Goal: Book appointment/travel/reservation: Book appointment/travel/reservation

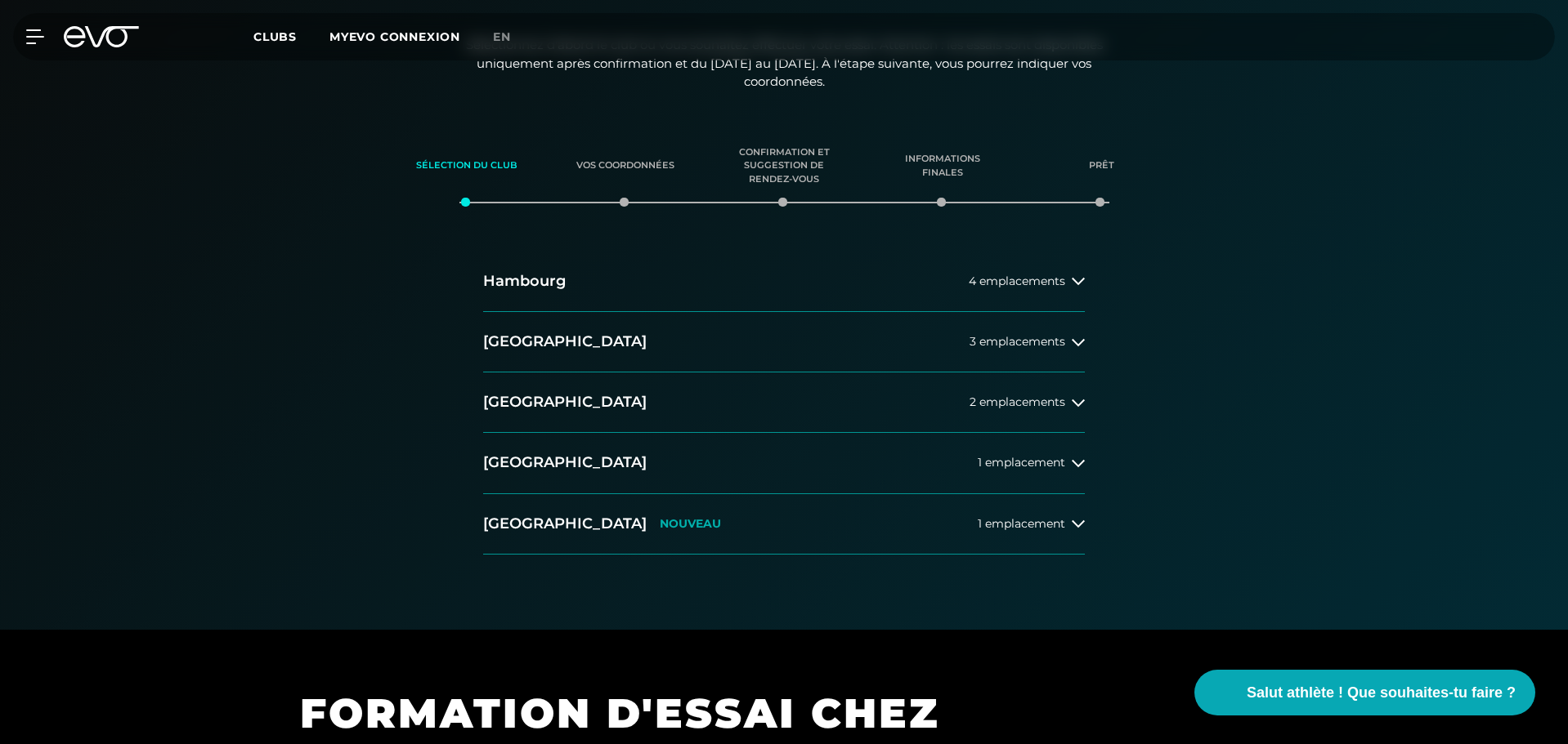
scroll to position [245, 0]
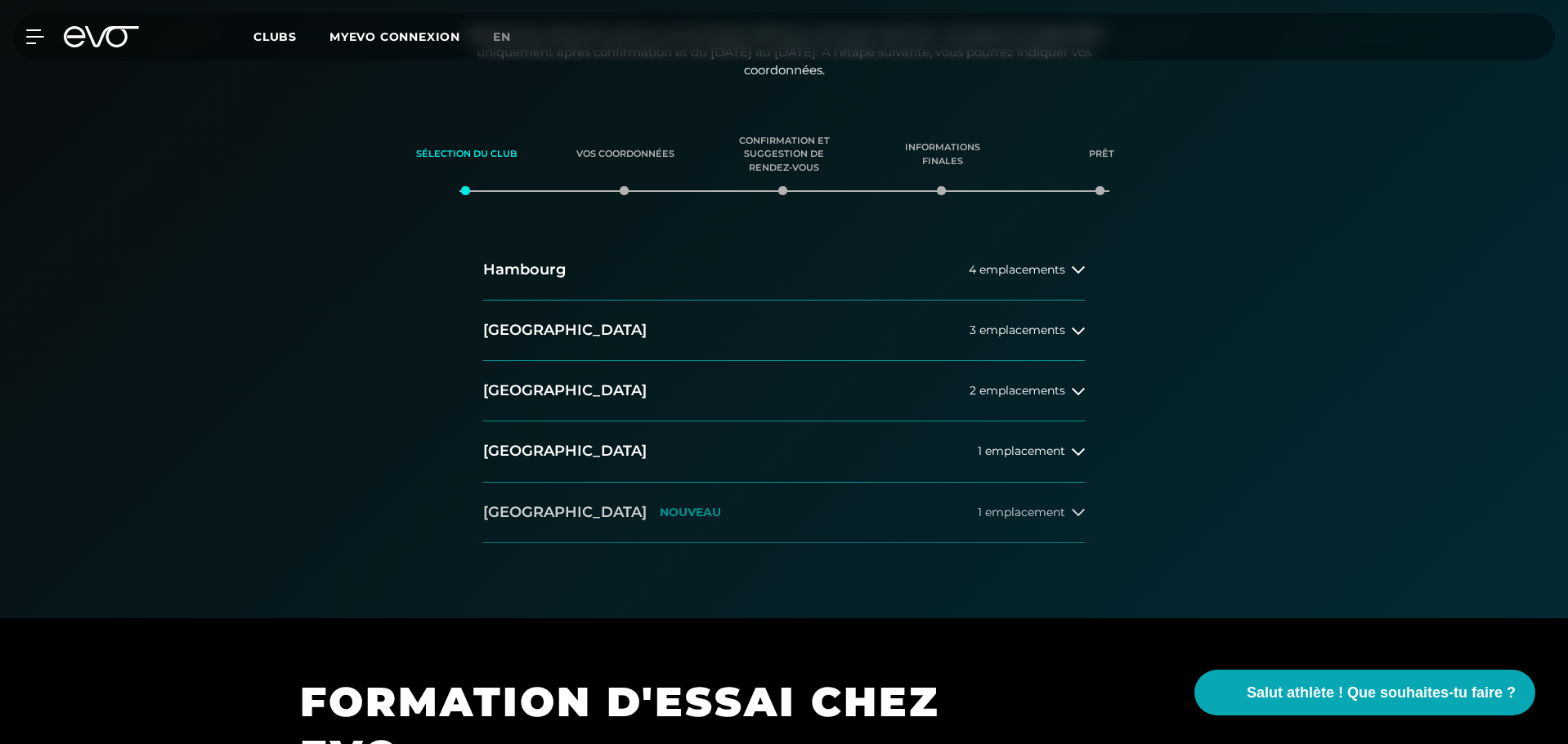
click at [933, 526] on button "[GEOGRAPHIC_DATA] NOUVEAU 1 emplacement" at bounding box center [783, 513] width 602 height 60
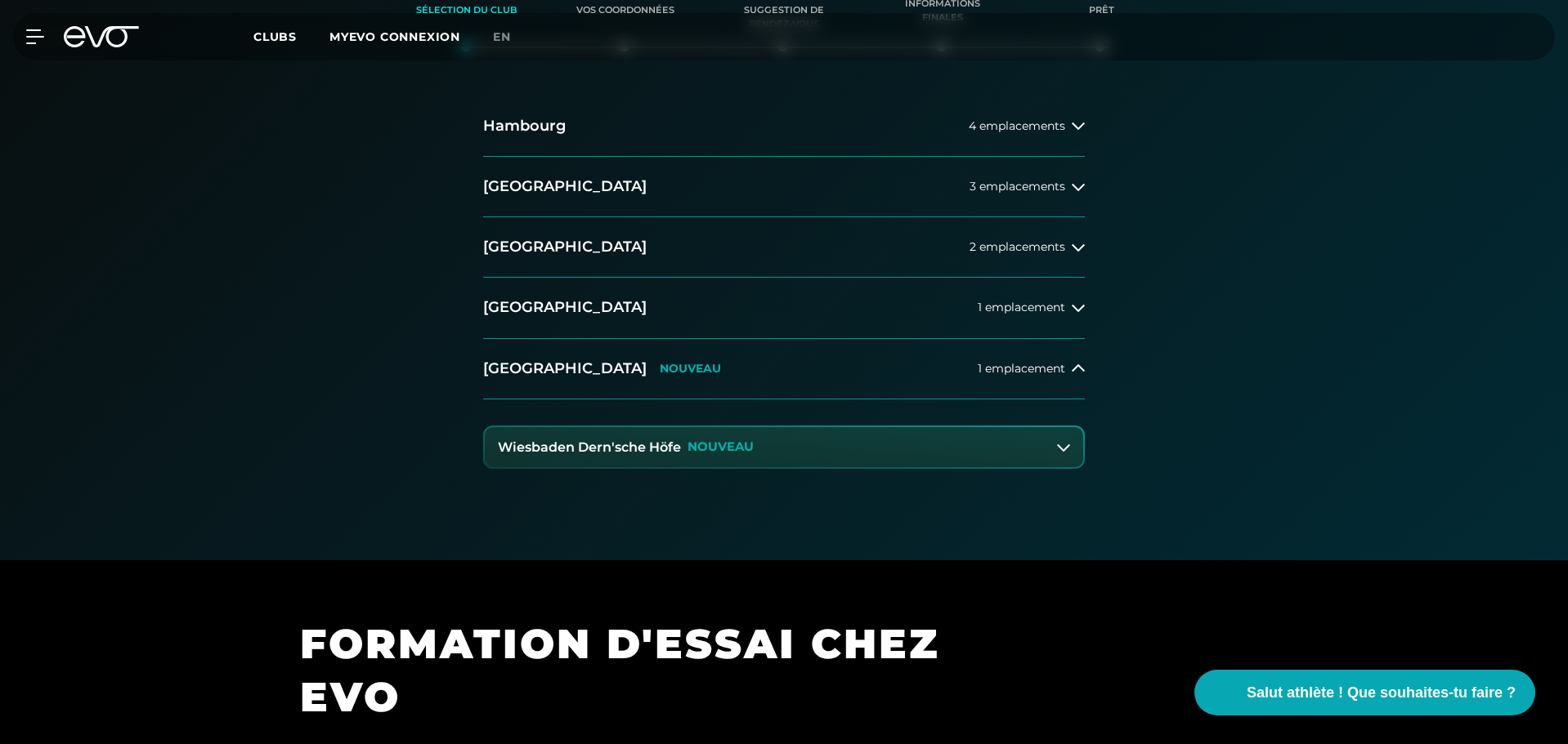
scroll to position [409, 0]
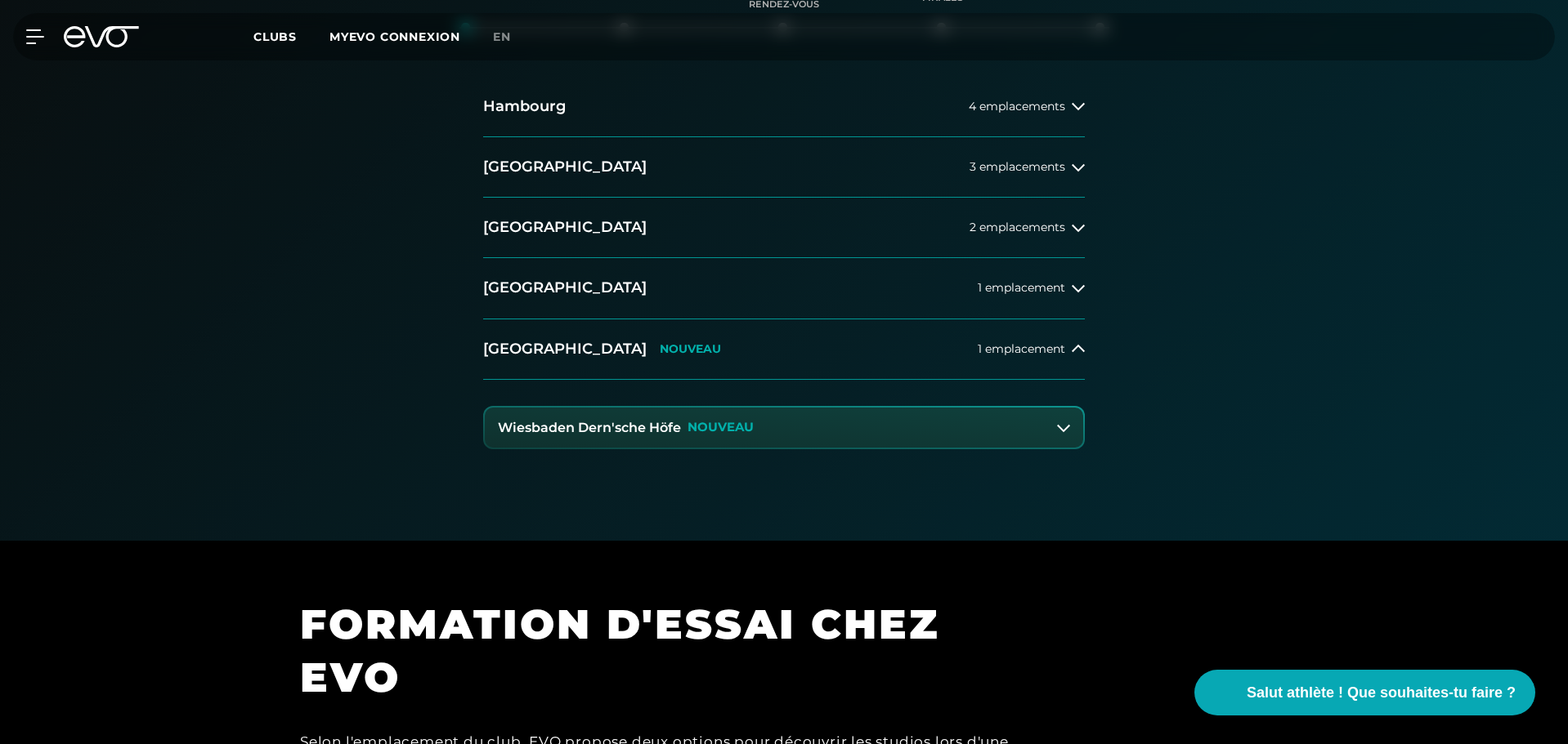
click at [1017, 431] on button "Wiesbaden Dern'sche Höfe NOUVEAU" at bounding box center [783, 428] width 598 height 41
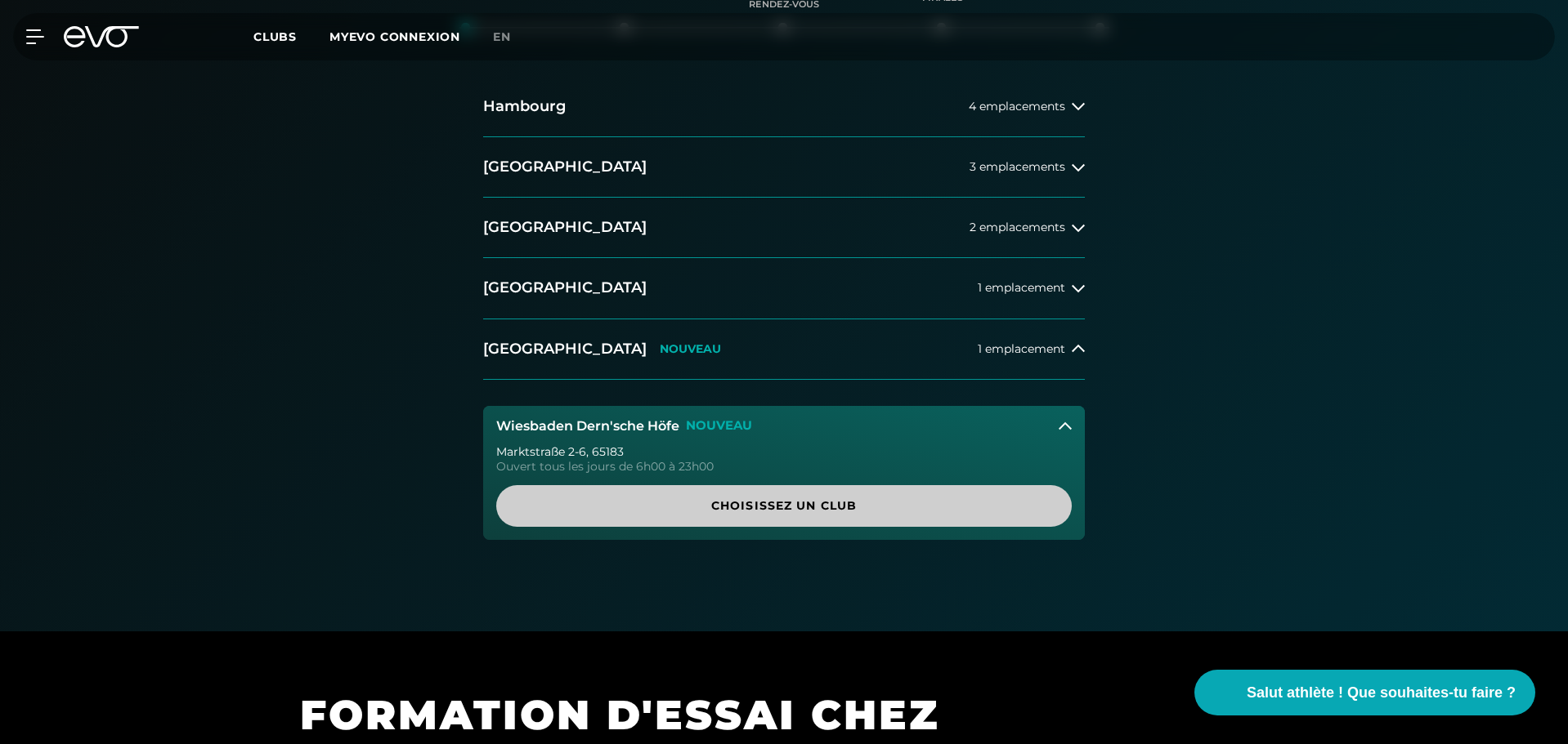
click at [796, 504] on font "Choisissez un club" at bounding box center [784, 506] width 145 height 15
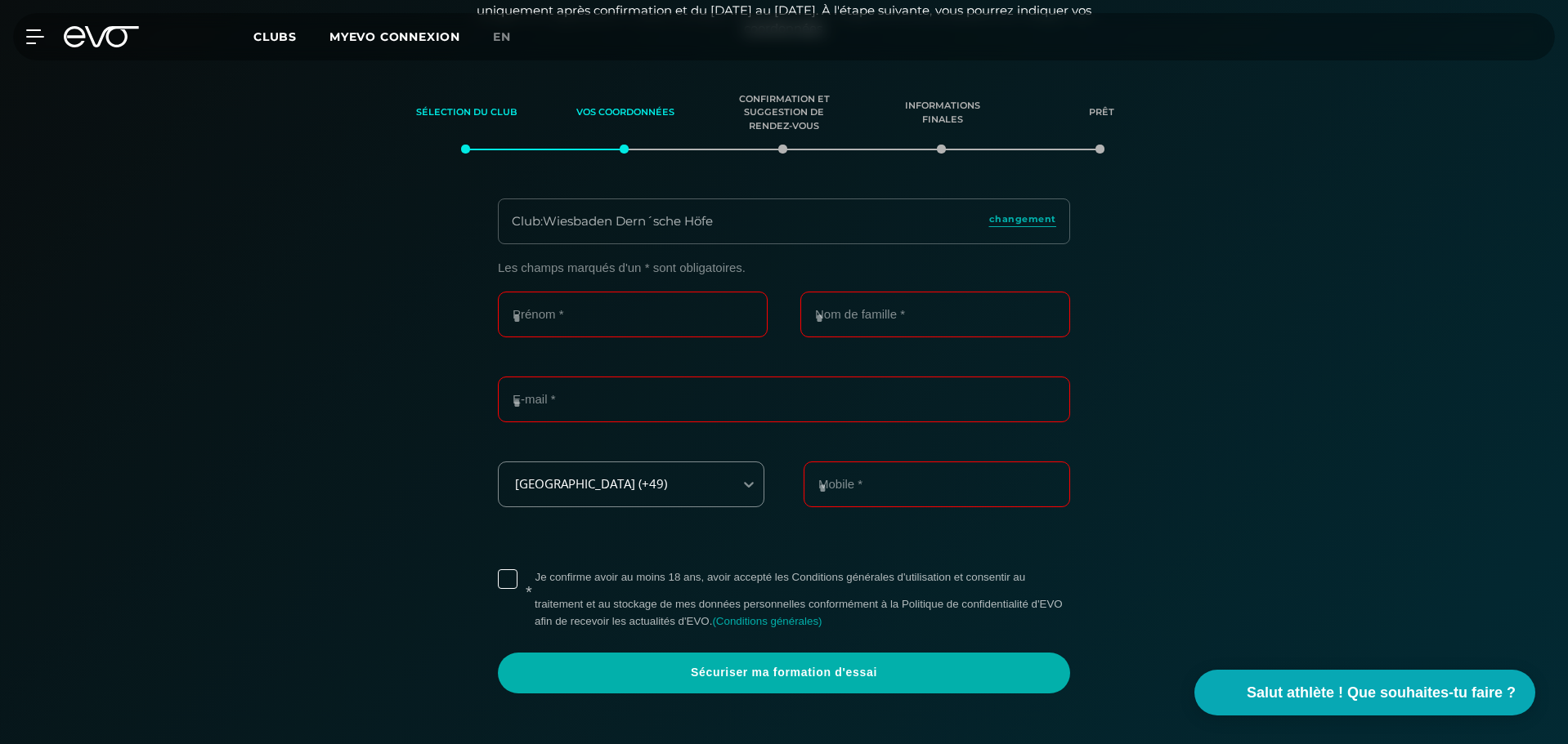
scroll to position [280, 0]
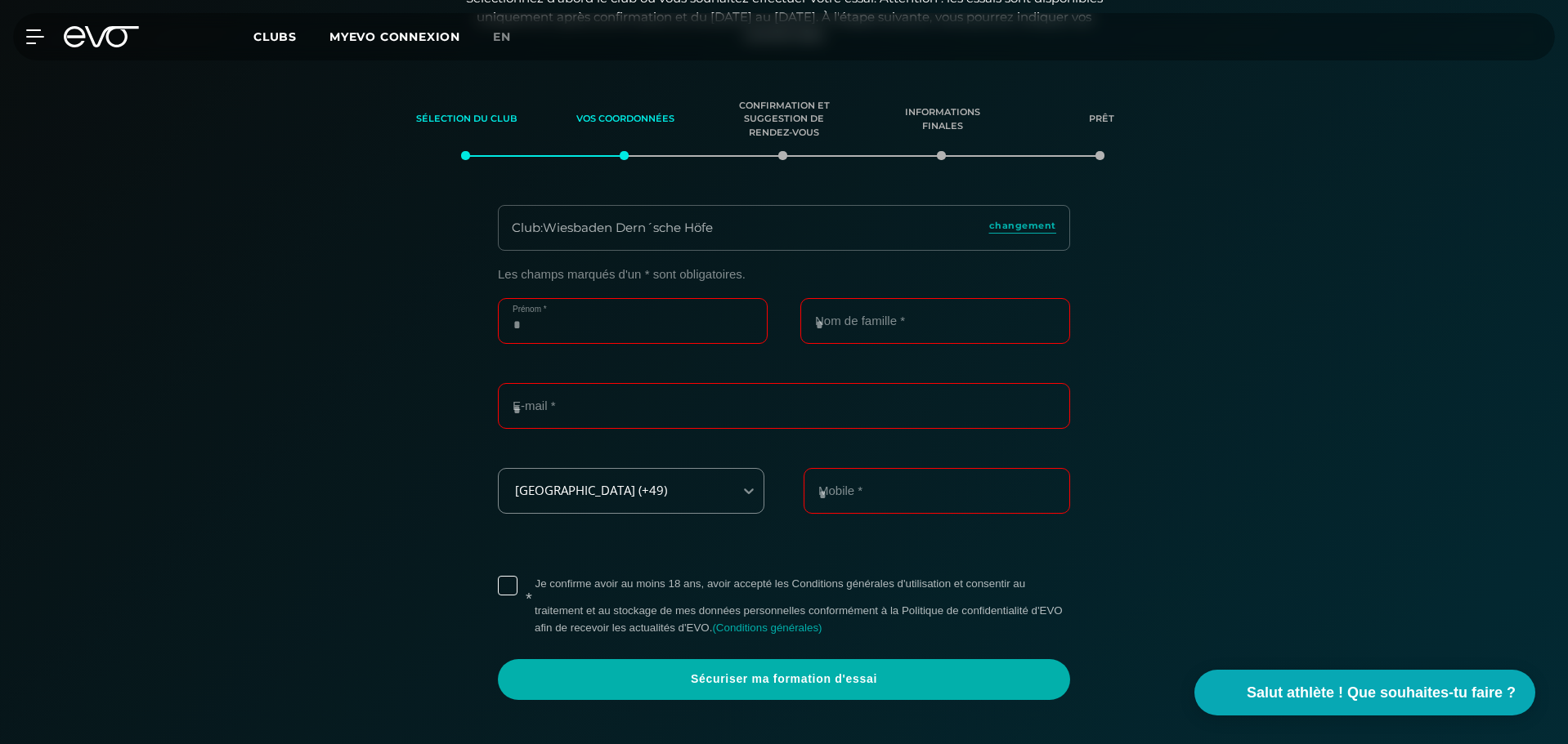
click at [652, 320] on input "Prénom *" at bounding box center [633, 321] width 270 height 45
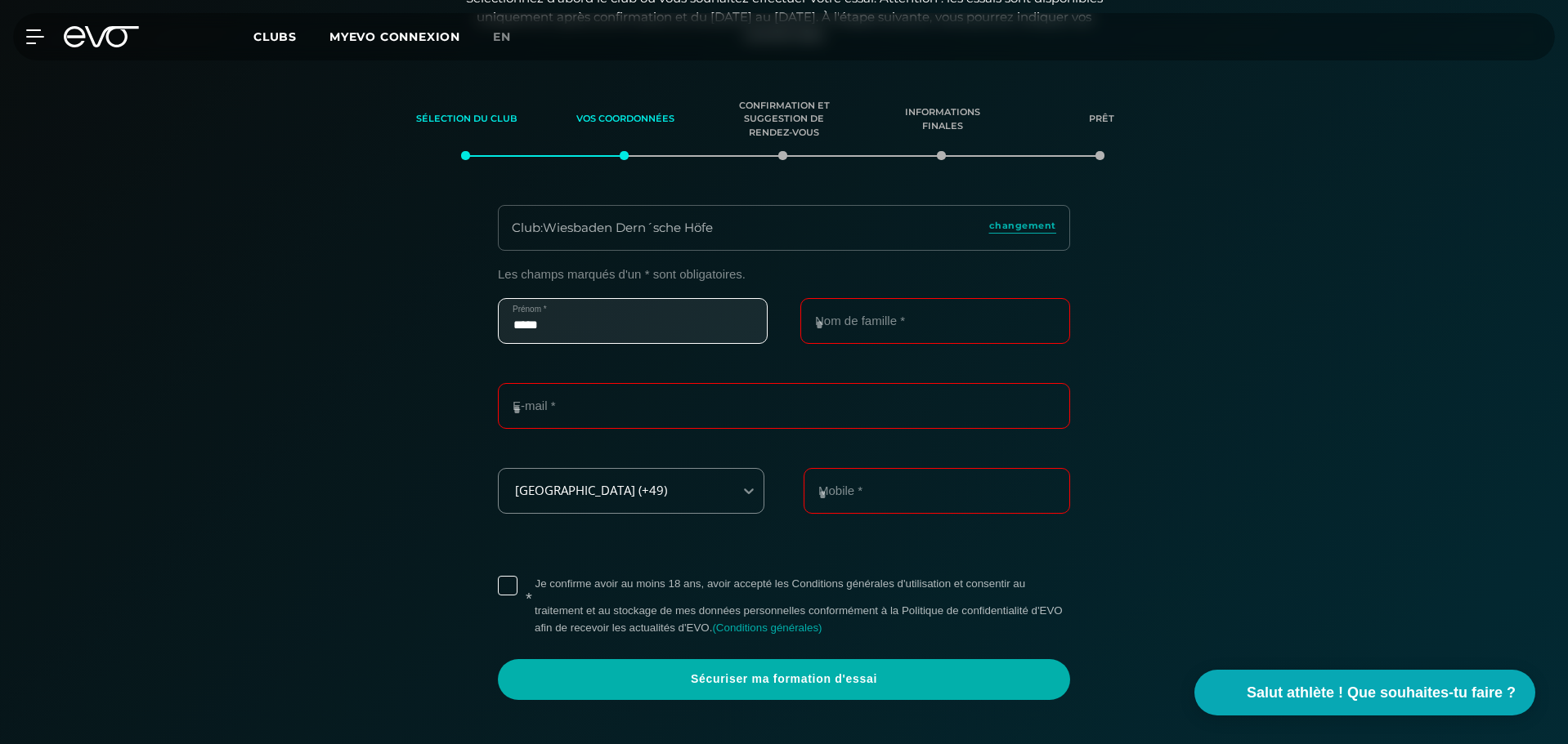
click at [652, 320] on input "*****" at bounding box center [633, 321] width 270 height 45
type input "*****"
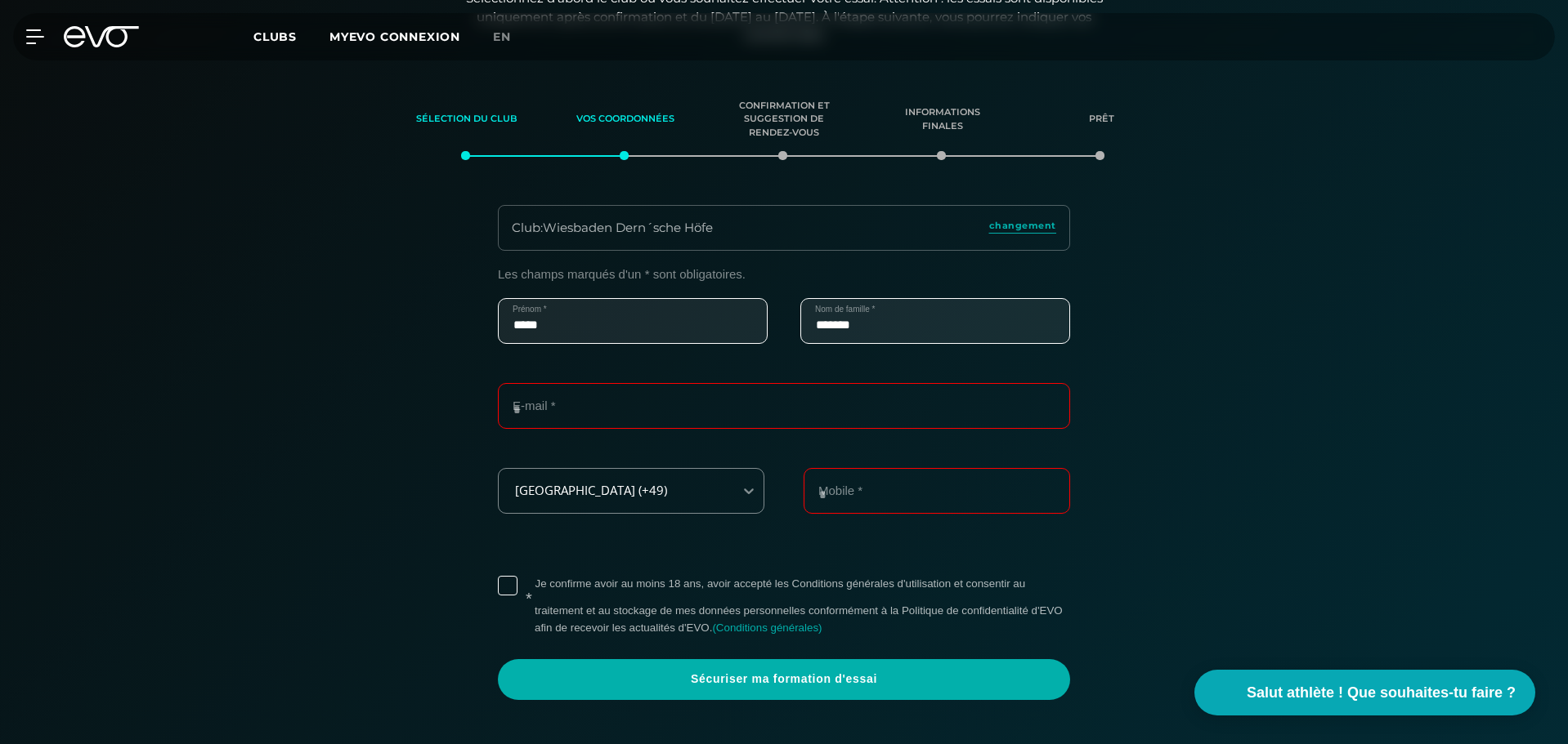
type input "*******"
click at [652, 414] on input "E-mail *" at bounding box center [784, 406] width 572 height 45
type input "**********"
click at [852, 489] on input "Mobile *" at bounding box center [937, 491] width 266 height 45
type input "**********"
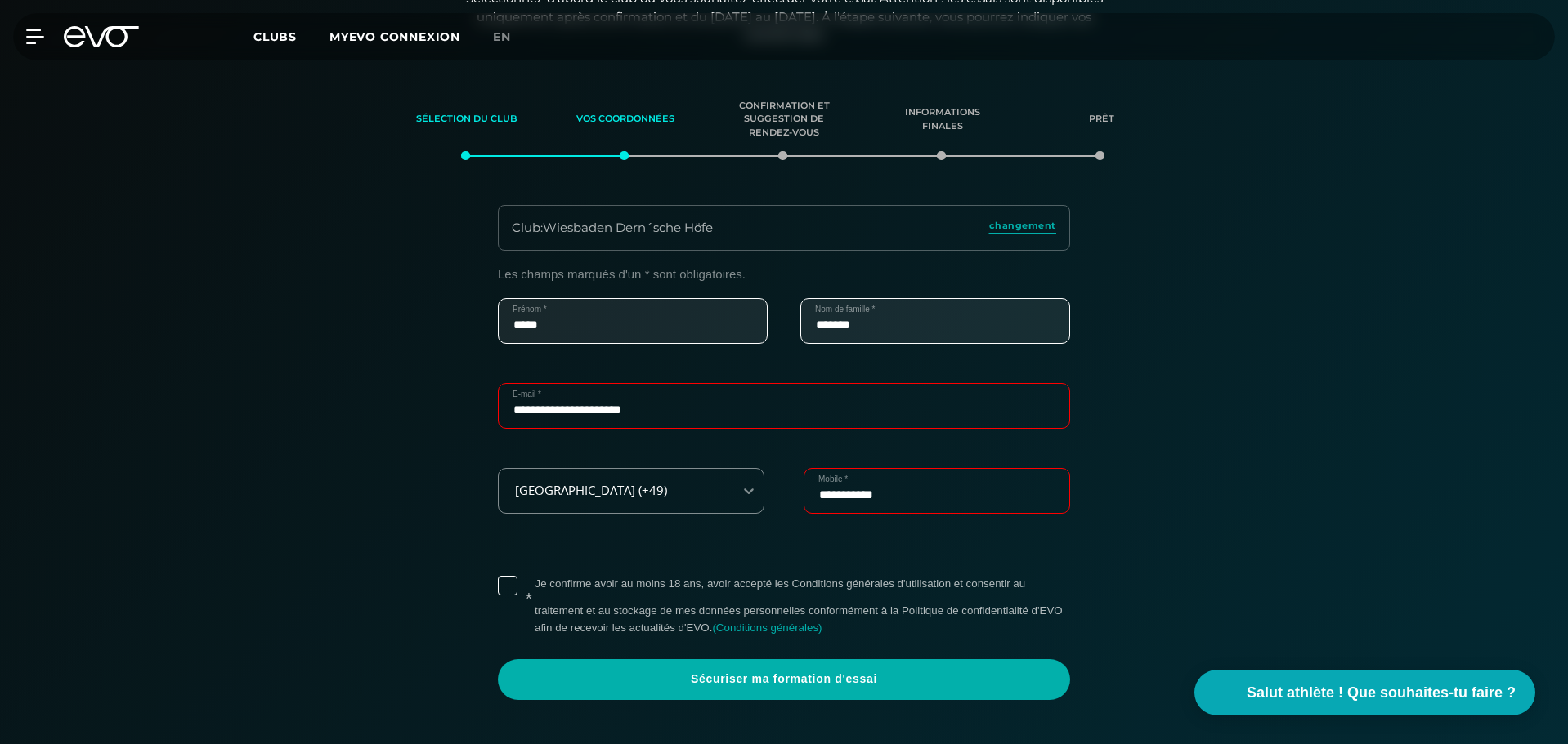
click at [1175, 512] on div "**********" at bounding box center [784, 483] width 1128 height 433
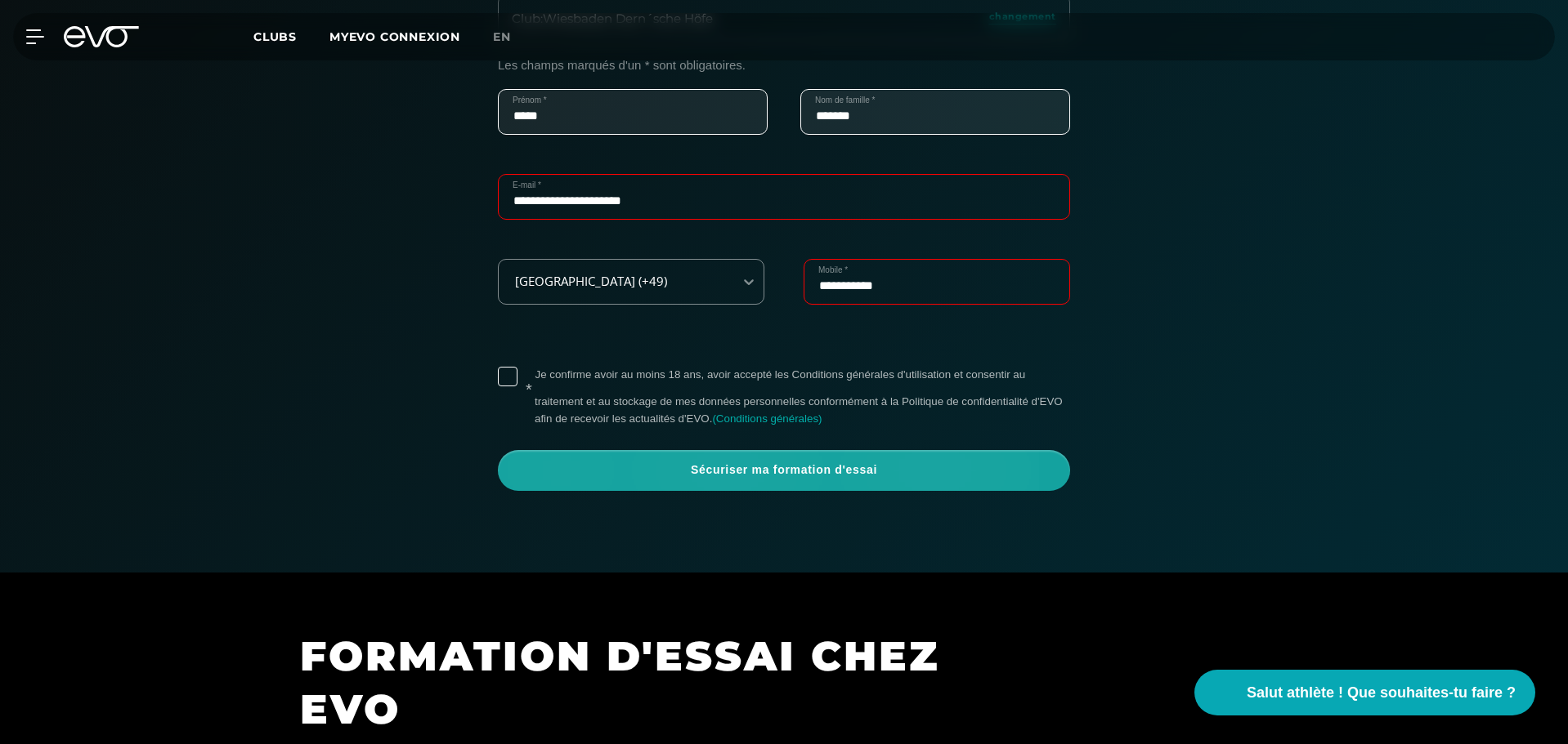
scroll to position [525, 0]
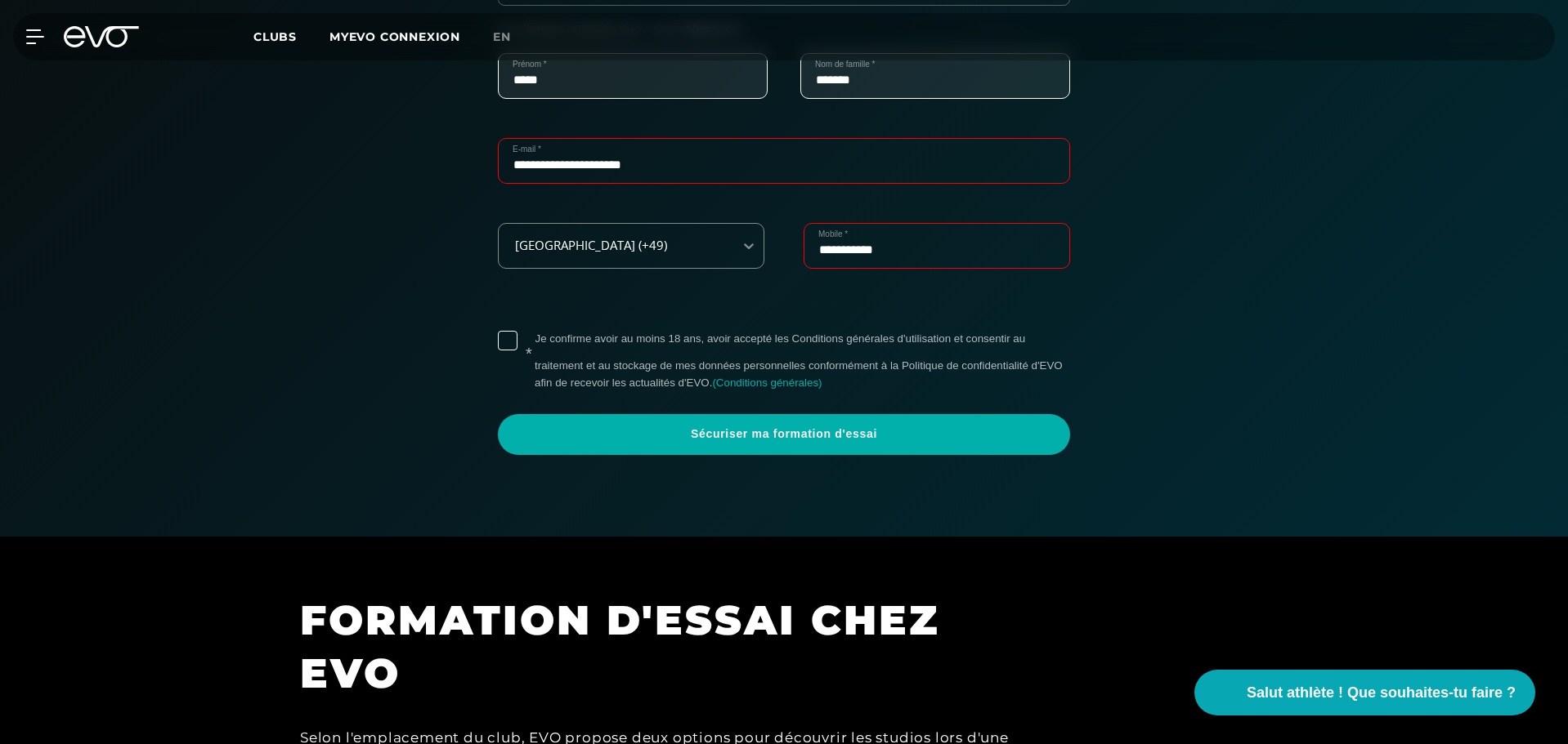
click at [535, 342] on label "* Je confirme avoir au moins 18 ans, avoir accepté les Conditions générales d'u…" at bounding box center [802, 361] width 536 height 60
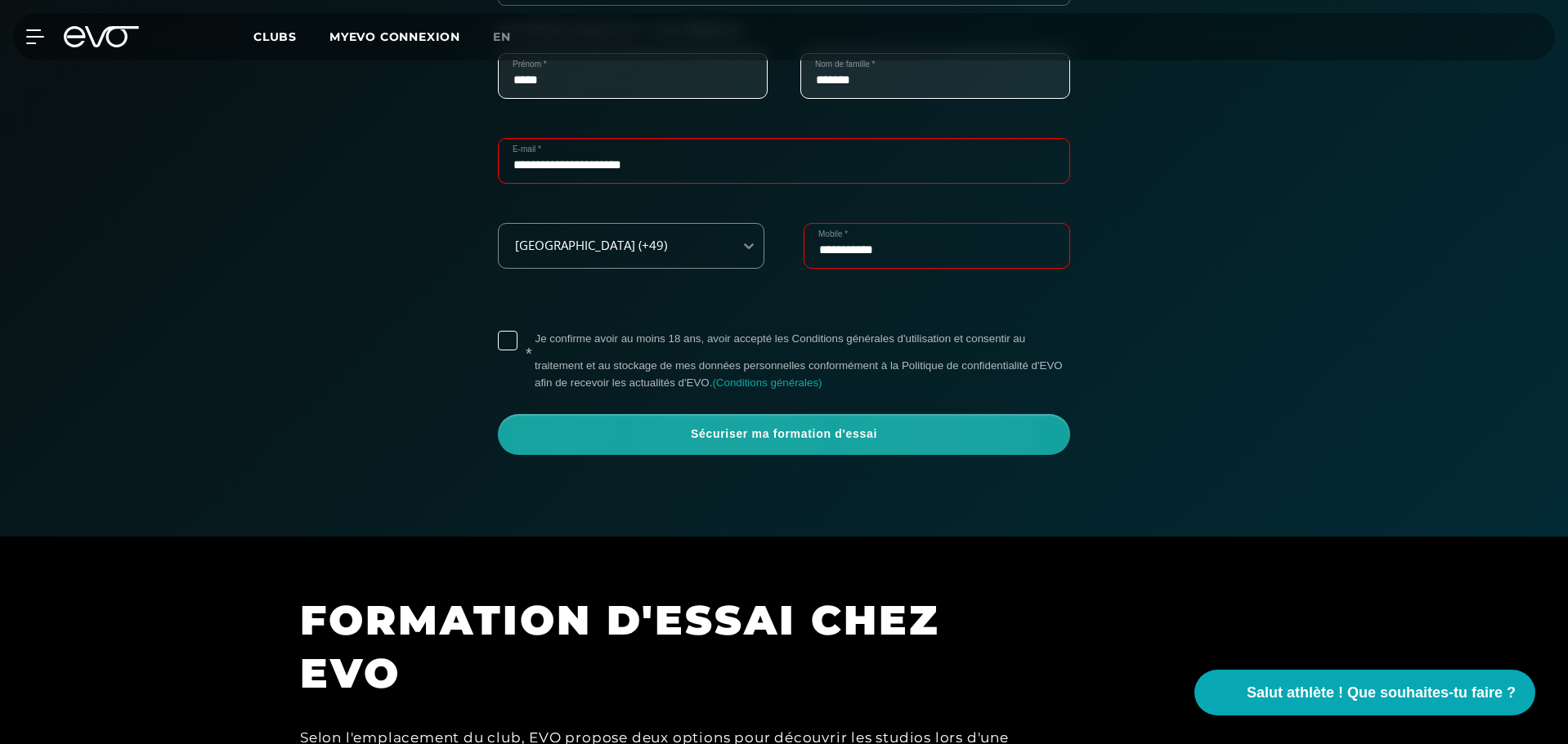
click at [815, 429] on font "Sécuriser ma formation d'essai" at bounding box center [783, 434] width 186 height 13
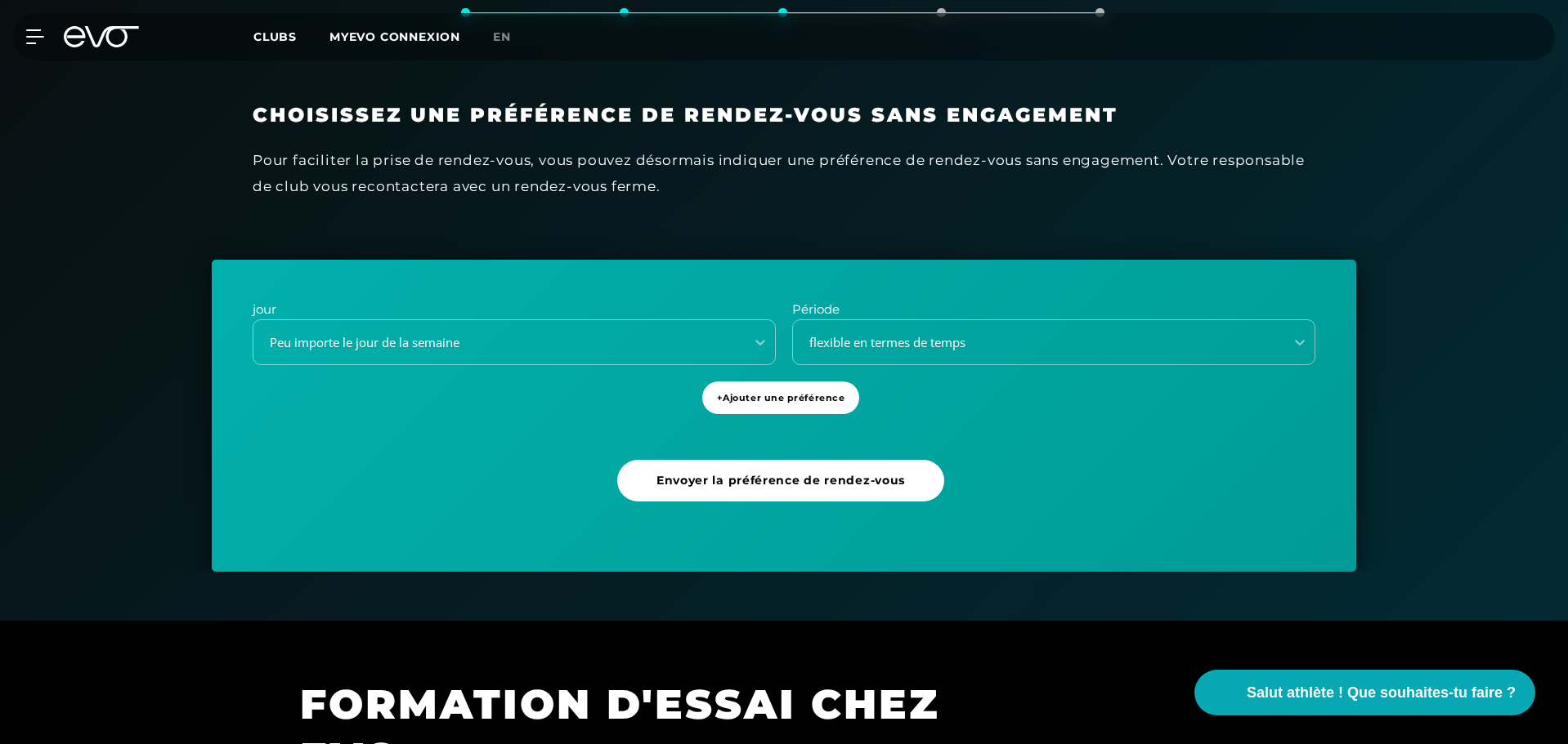
scroll to position [444, 0]
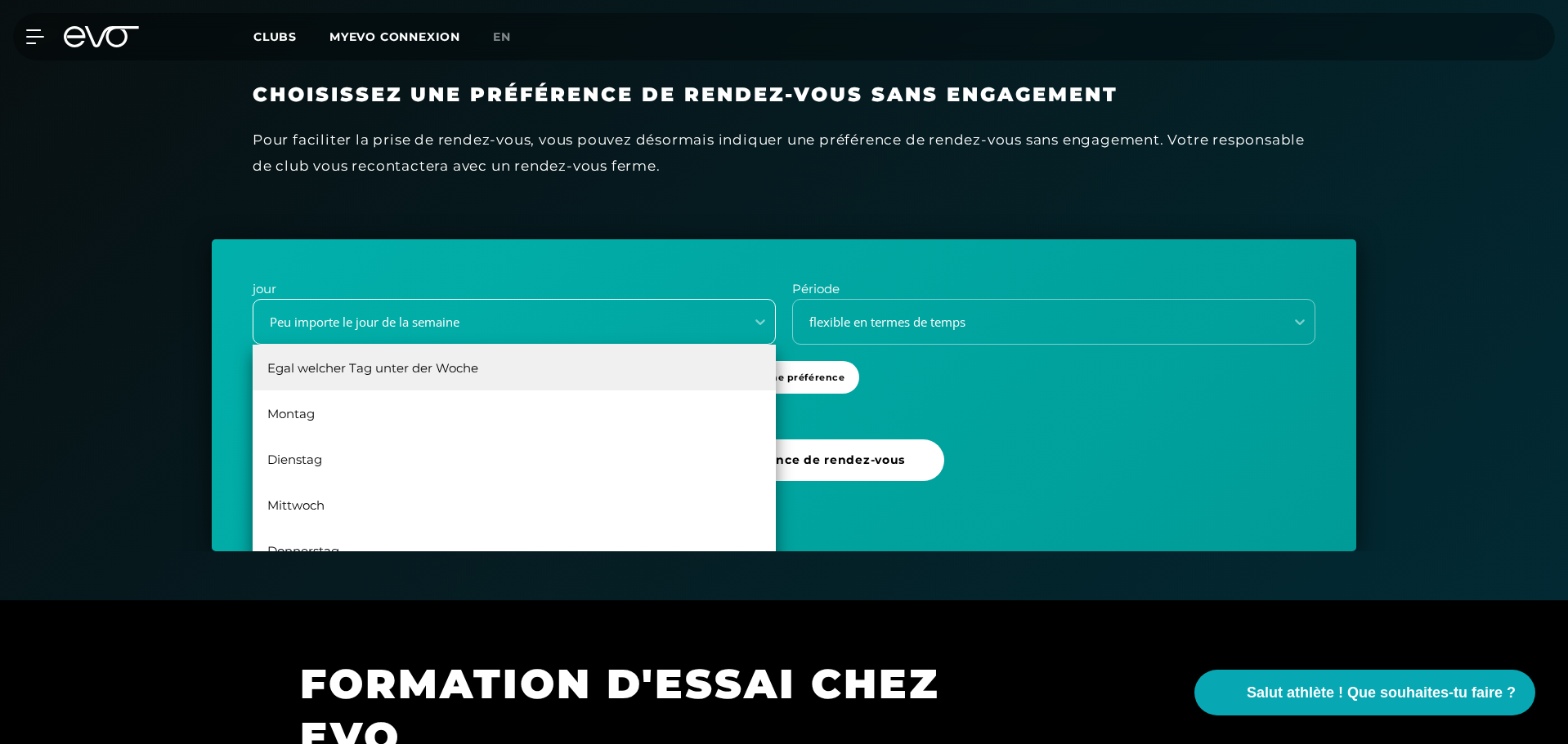
click at [655, 316] on div "Peu importe le jour de la semaine" at bounding box center [494, 322] width 478 height 19
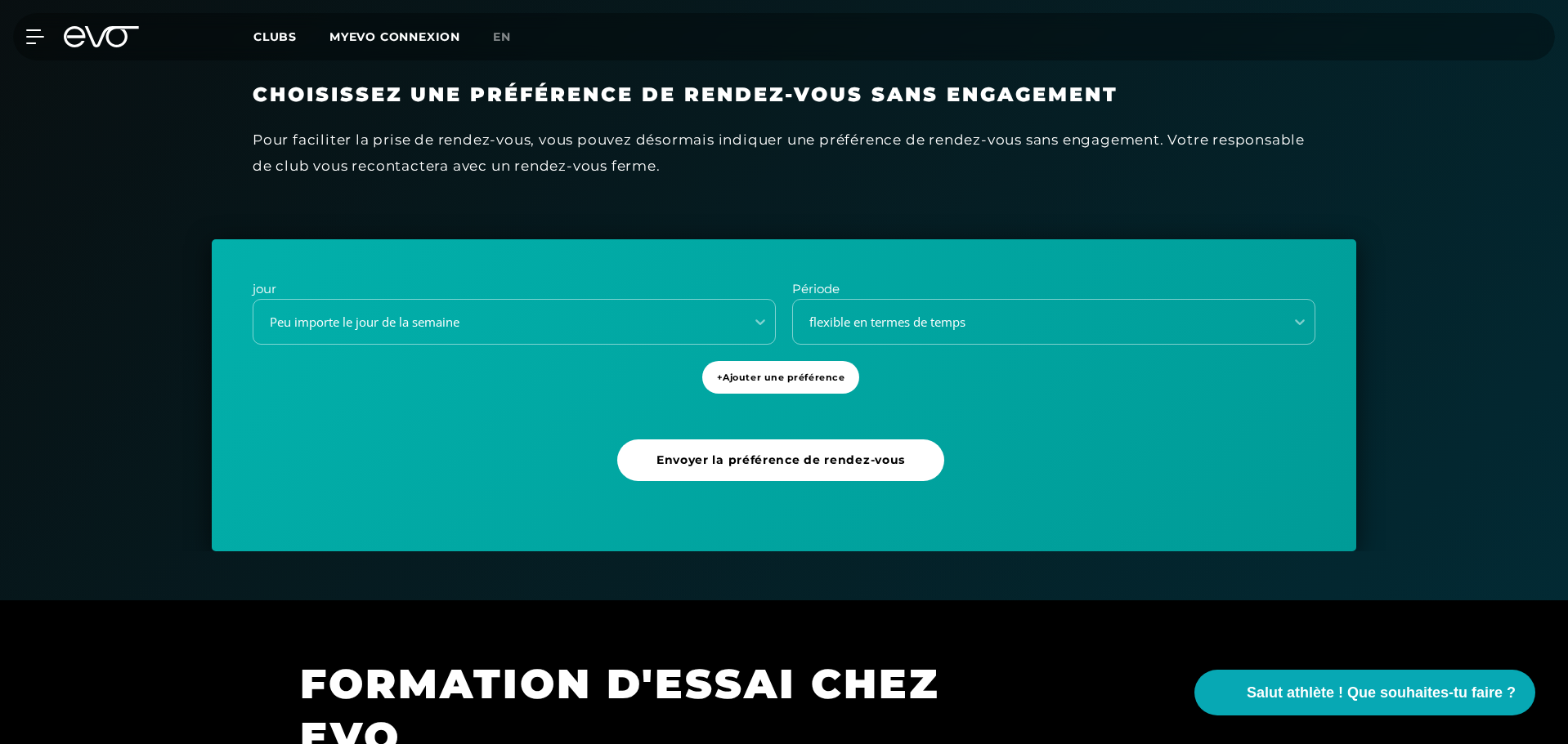
click at [1065, 408] on div "jour Peu importe le jour de la semaine Période flexible en termes de temps + Aj…" at bounding box center [783, 396] width 1144 height 313
click at [939, 325] on font "flexible en termes de temps" at bounding box center [887, 321] width 156 height 16
click at [540, 421] on div "jour Peu importe le jour de la semaine Période flexible en termes de temps + Aj…" at bounding box center [783, 396] width 1144 height 313
click at [831, 382] on font "Ajouter une préférence" at bounding box center [783, 378] width 122 height 11
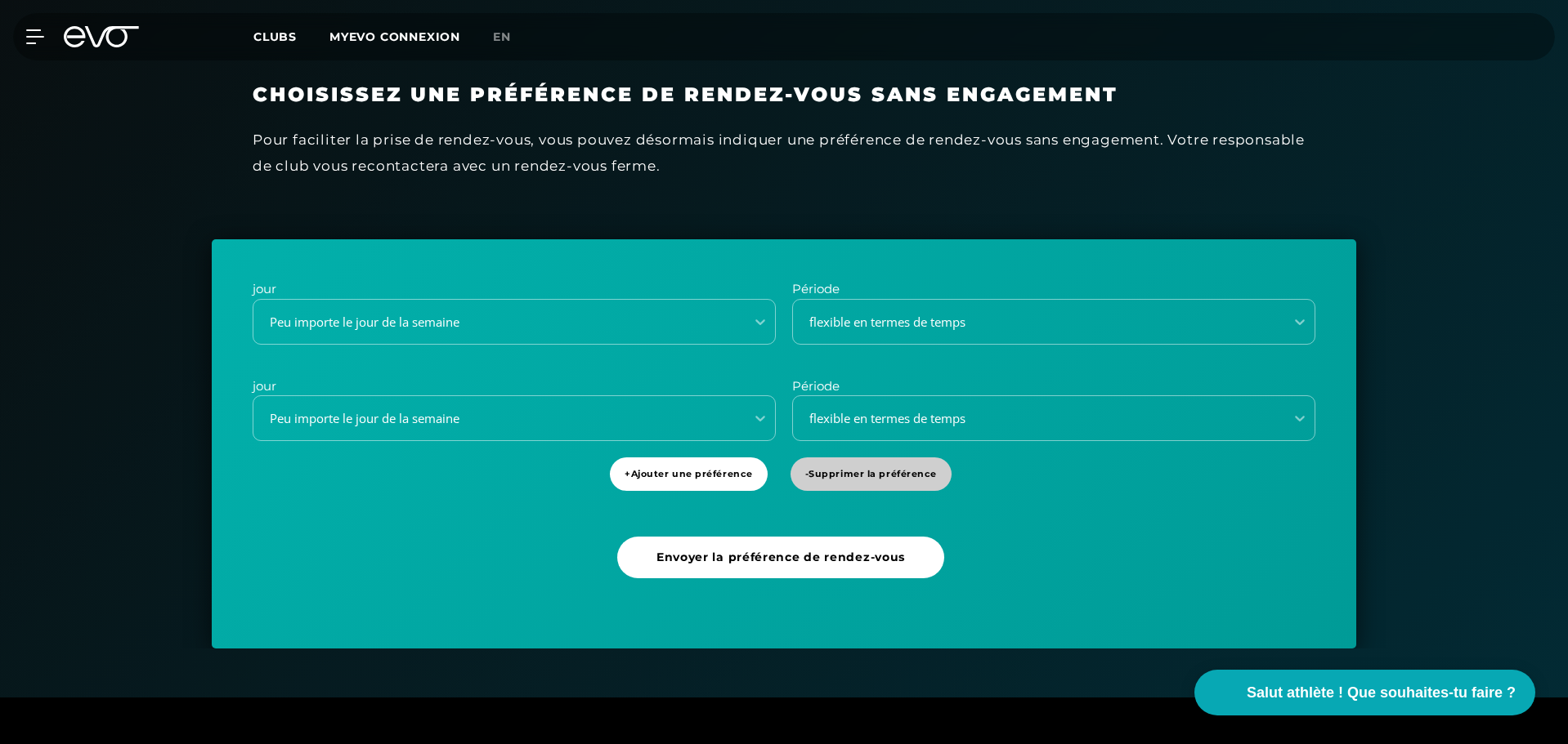
click at [875, 476] on font "Supprimer la préférence" at bounding box center [873, 474] width 128 height 11
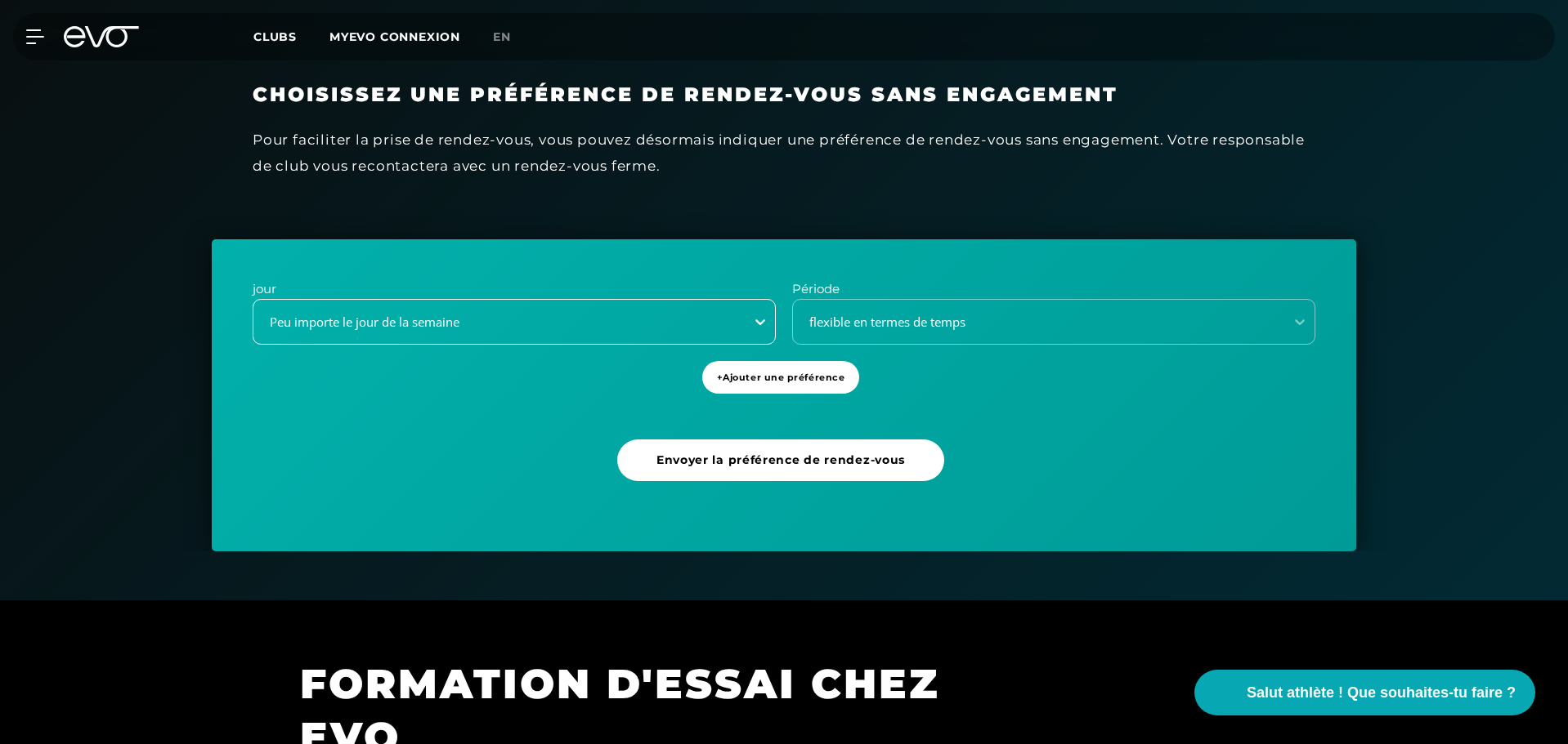
click at [766, 317] on icon at bounding box center [759, 321] width 16 height 16
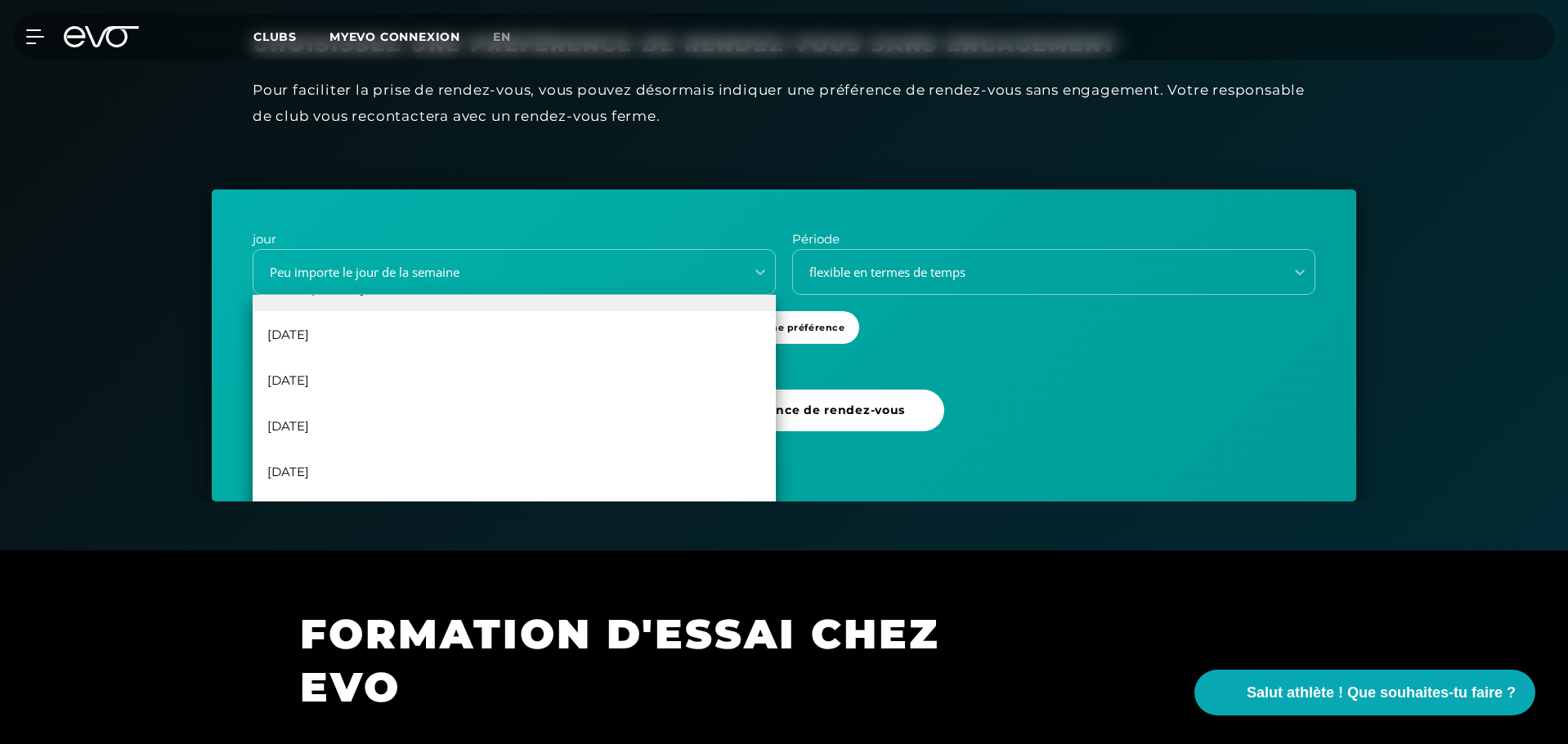
scroll to position [525, 0]
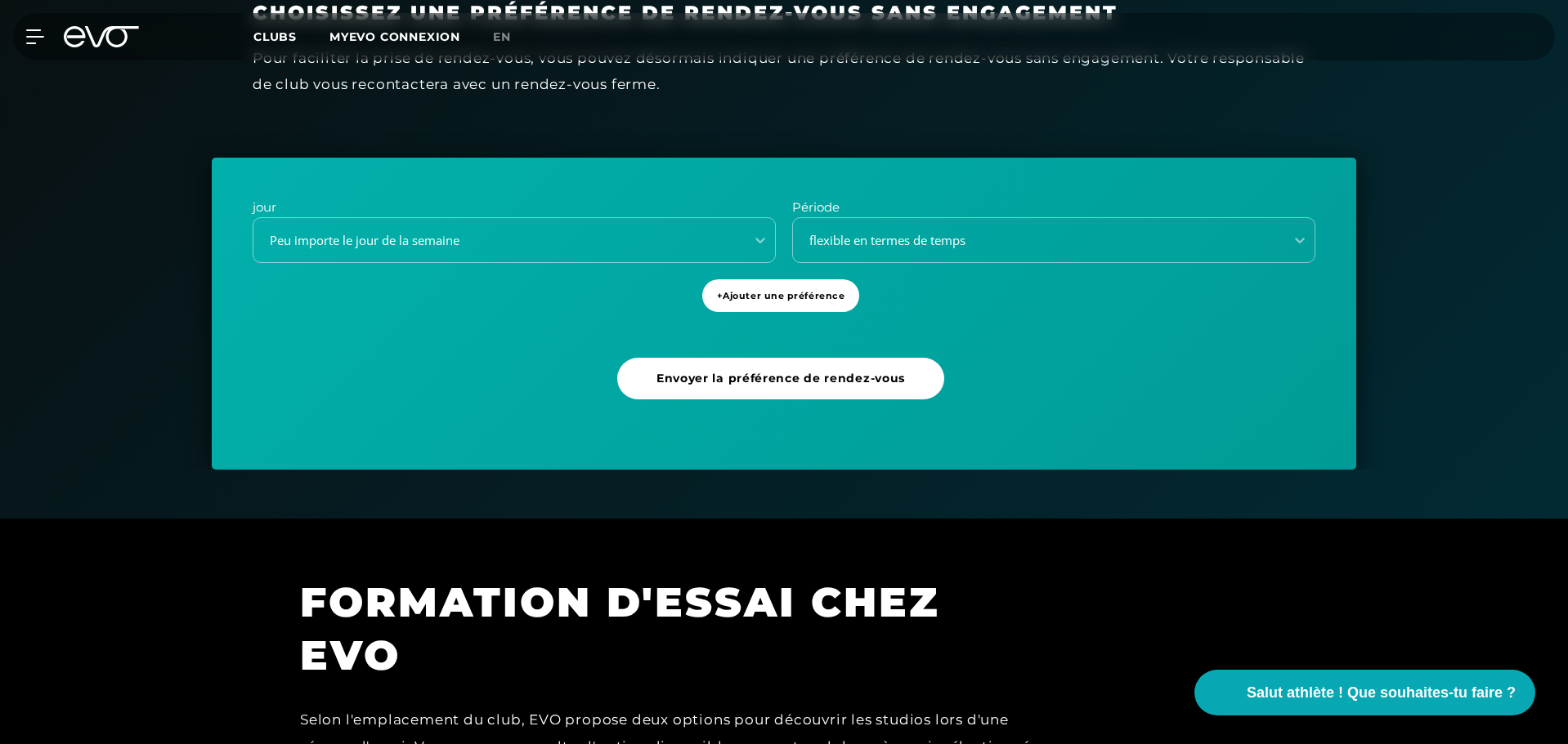
click at [1200, 323] on div "jour Peu importe le jour de la semaine Période flexible en termes de temps + Aj…" at bounding box center [783, 313] width 1144 height 313
click at [825, 383] on font "Envoyer la préférence de rendez-vous" at bounding box center [780, 379] width 248 height 15
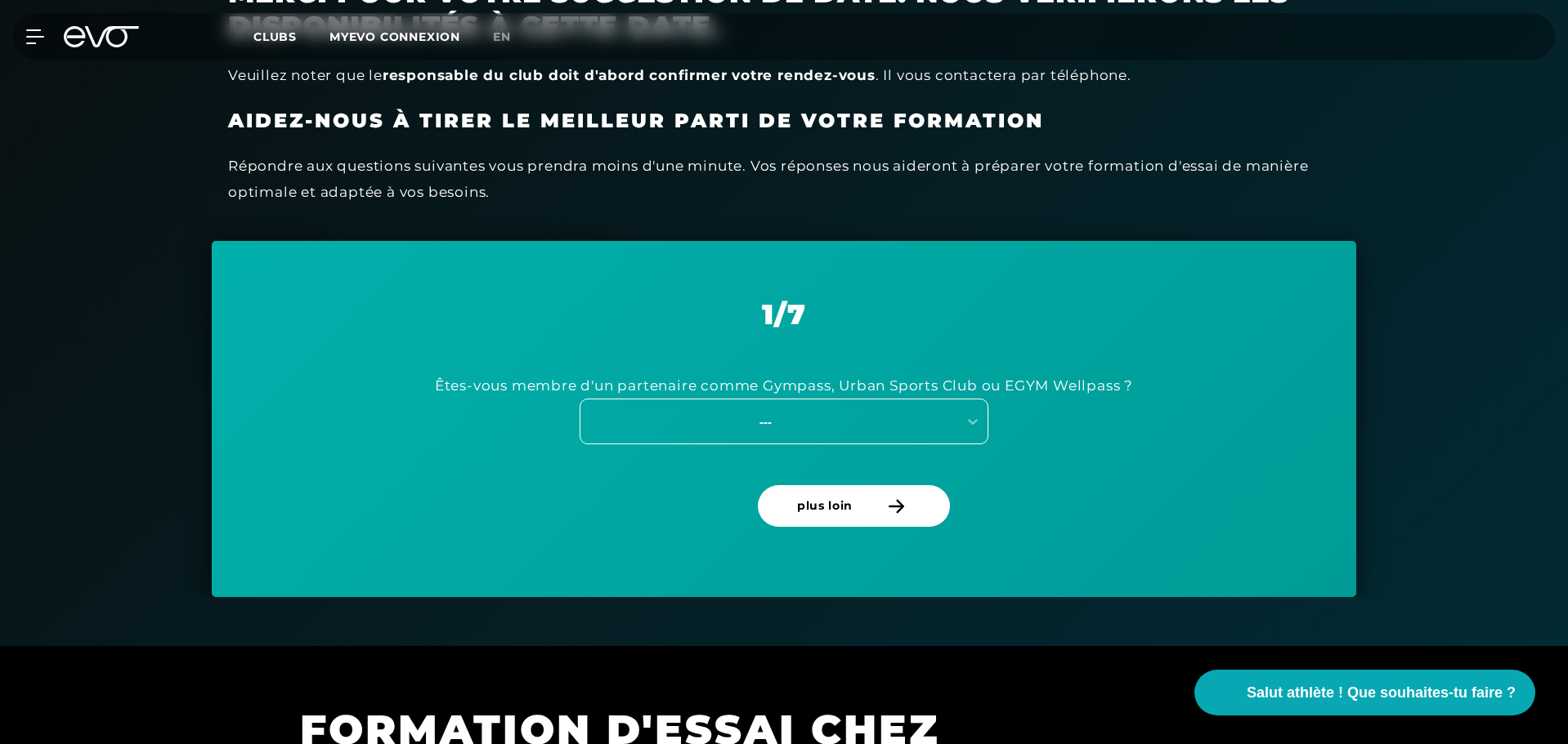
click at [833, 419] on div "---" at bounding box center [765, 422] width 367 height 19
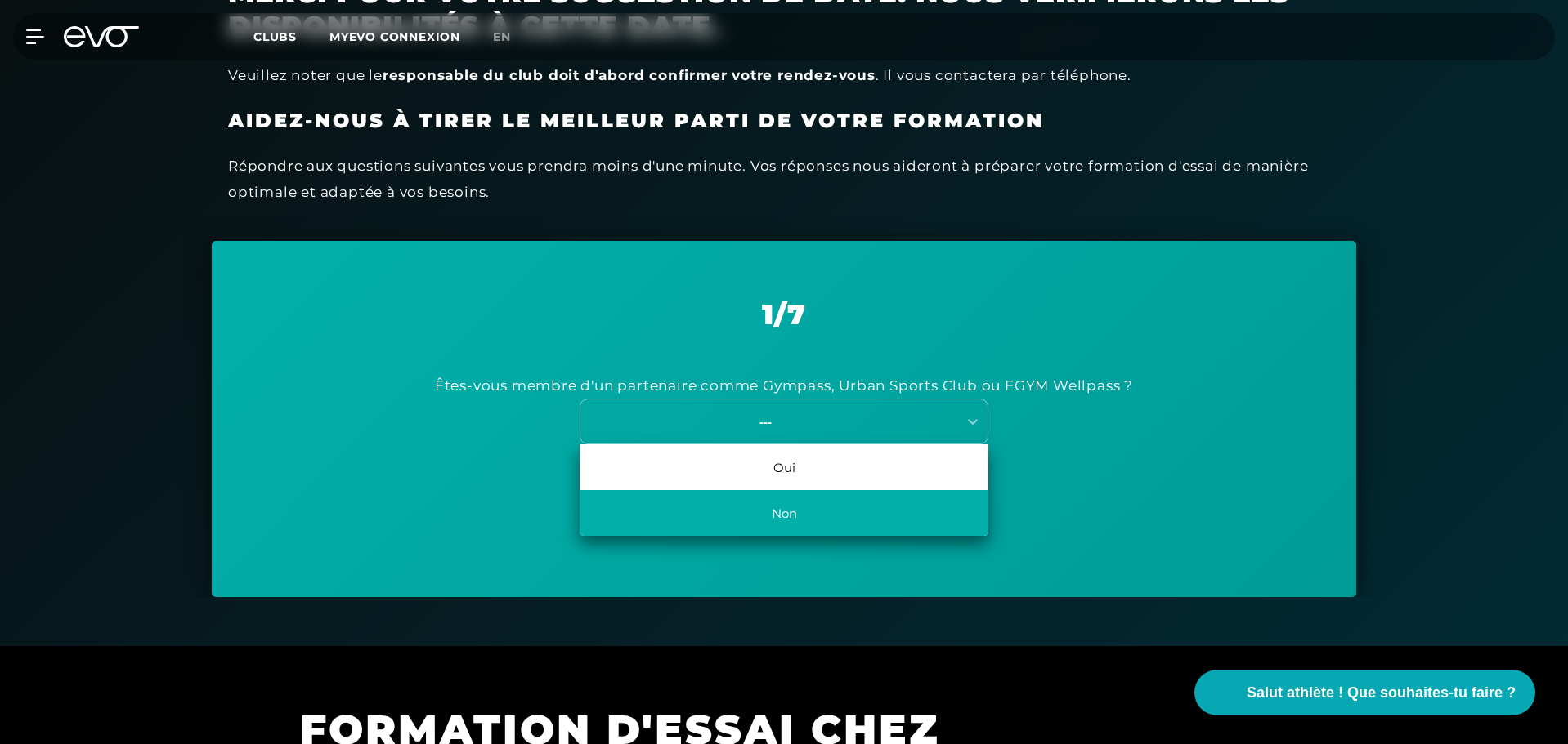
click at [786, 518] on font "Non" at bounding box center [784, 514] width 26 height 15
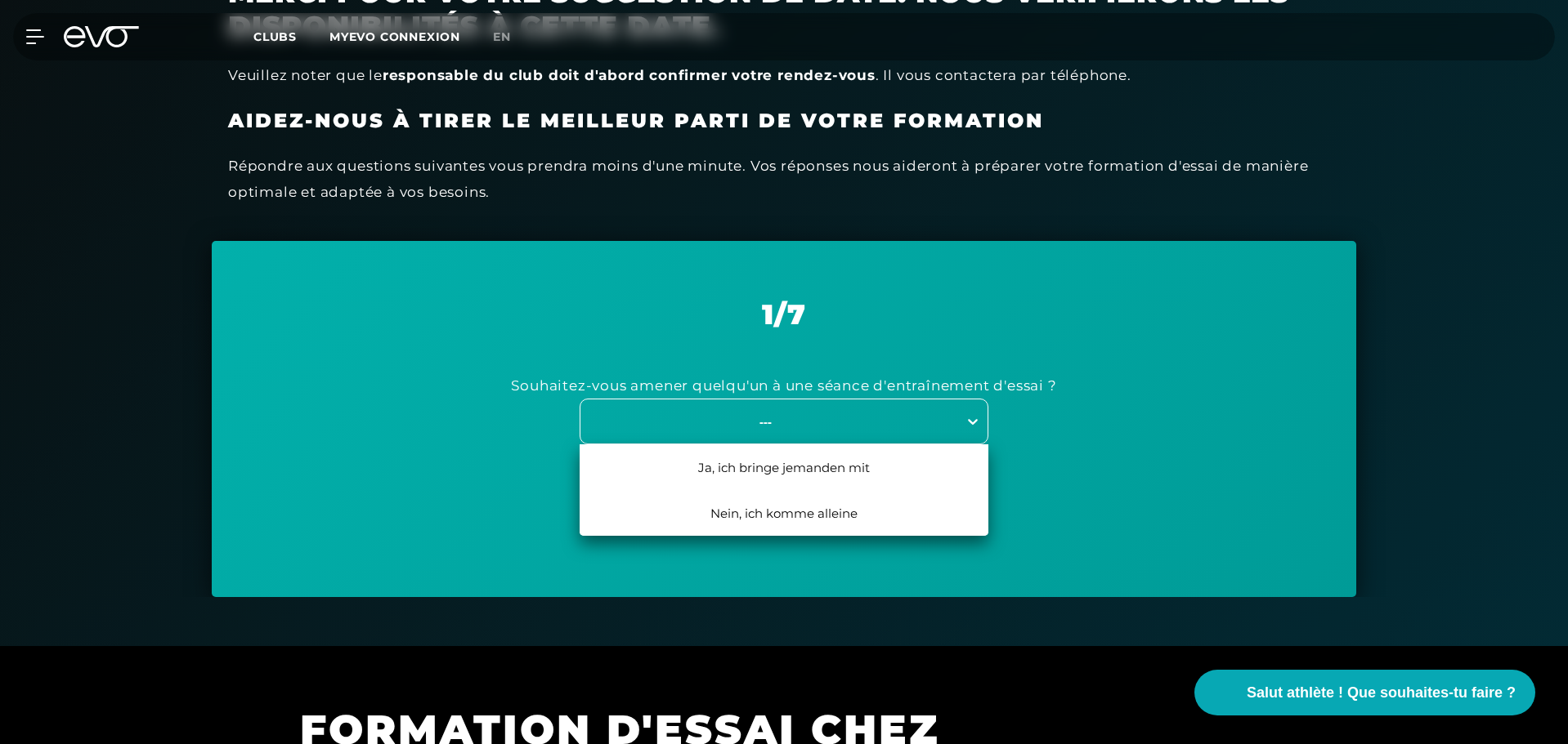
click at [961, 421] on div at bounding box center [972, 421] width 29 height 29
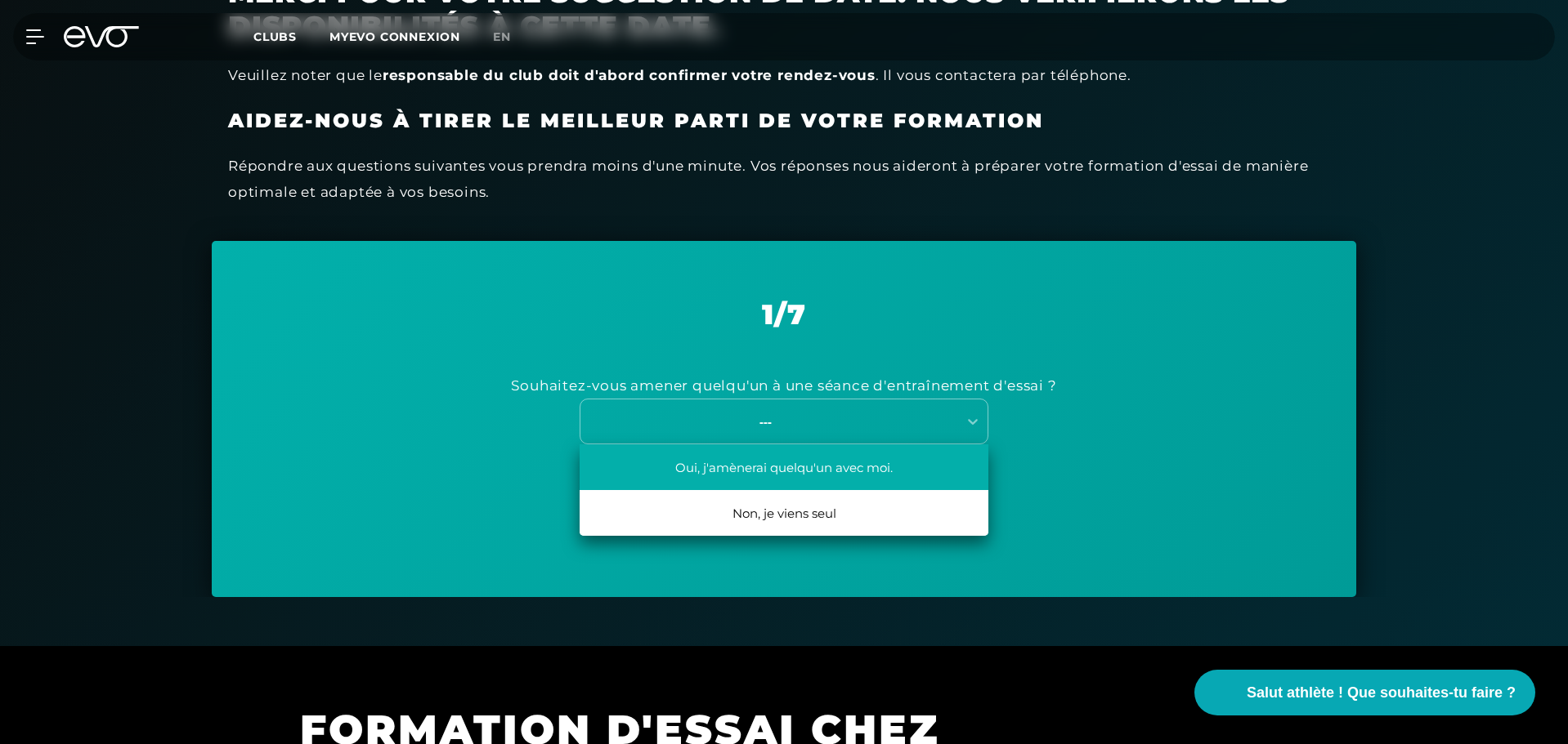
click at [883, 465] on font "Oui, j'amènerai quelqu'un avec moi." at bounding box center [784, 467] width 217 height 15
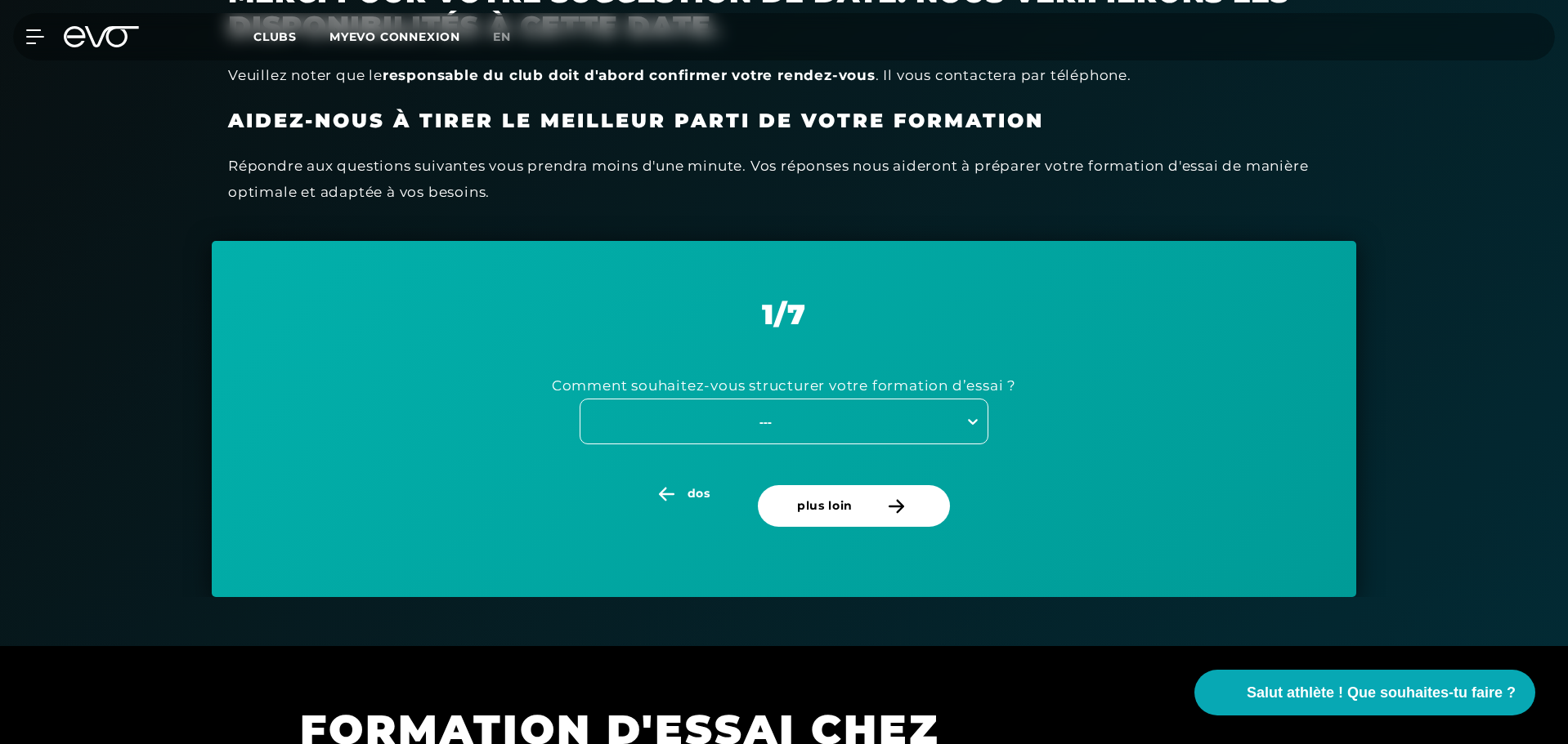
click at [963, 420] on div at bounding box center [972, 421] width 29 height 29
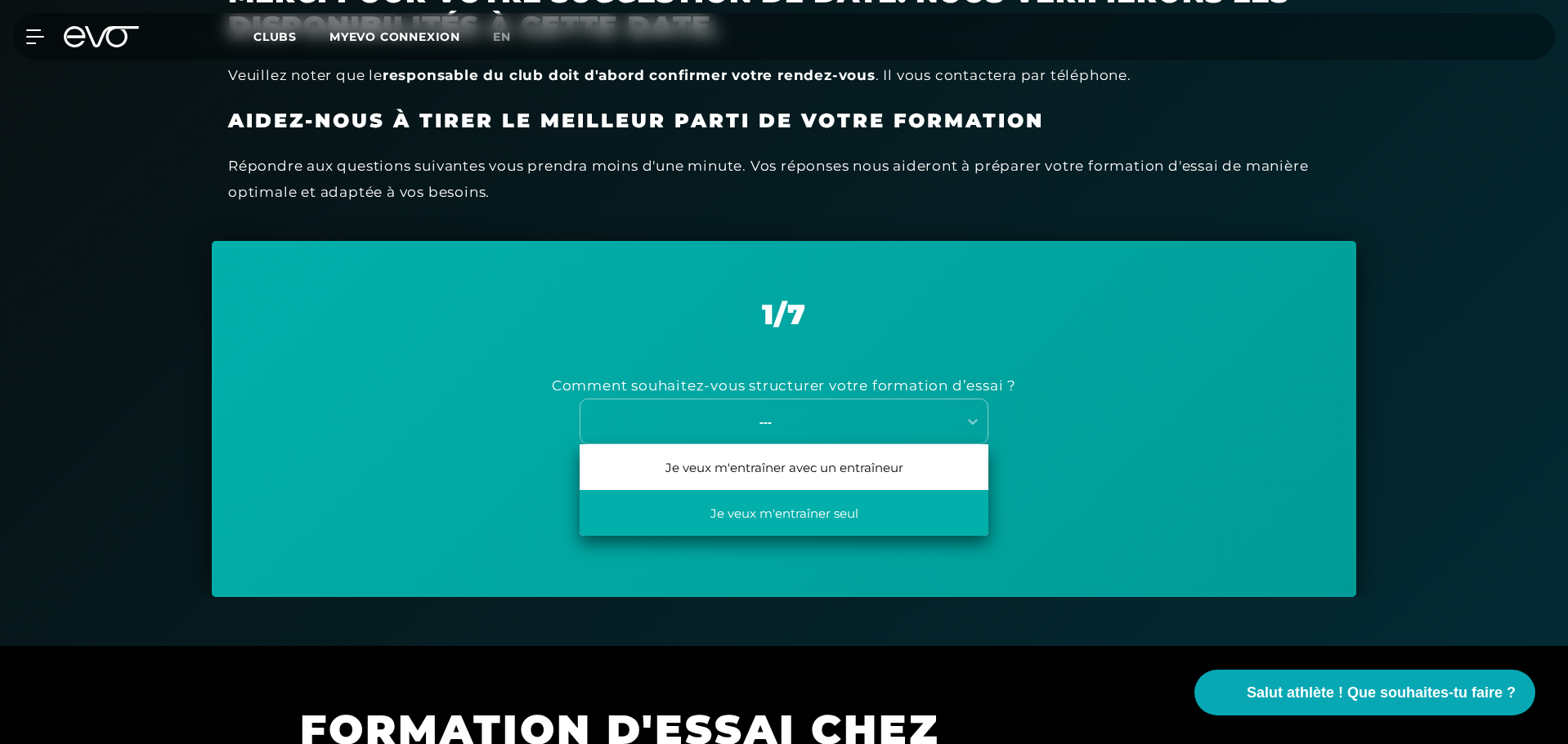
click at [883, 516] on div "Je veux m'entraîner seul" at bounding box center [783, 513] width 409 height 45
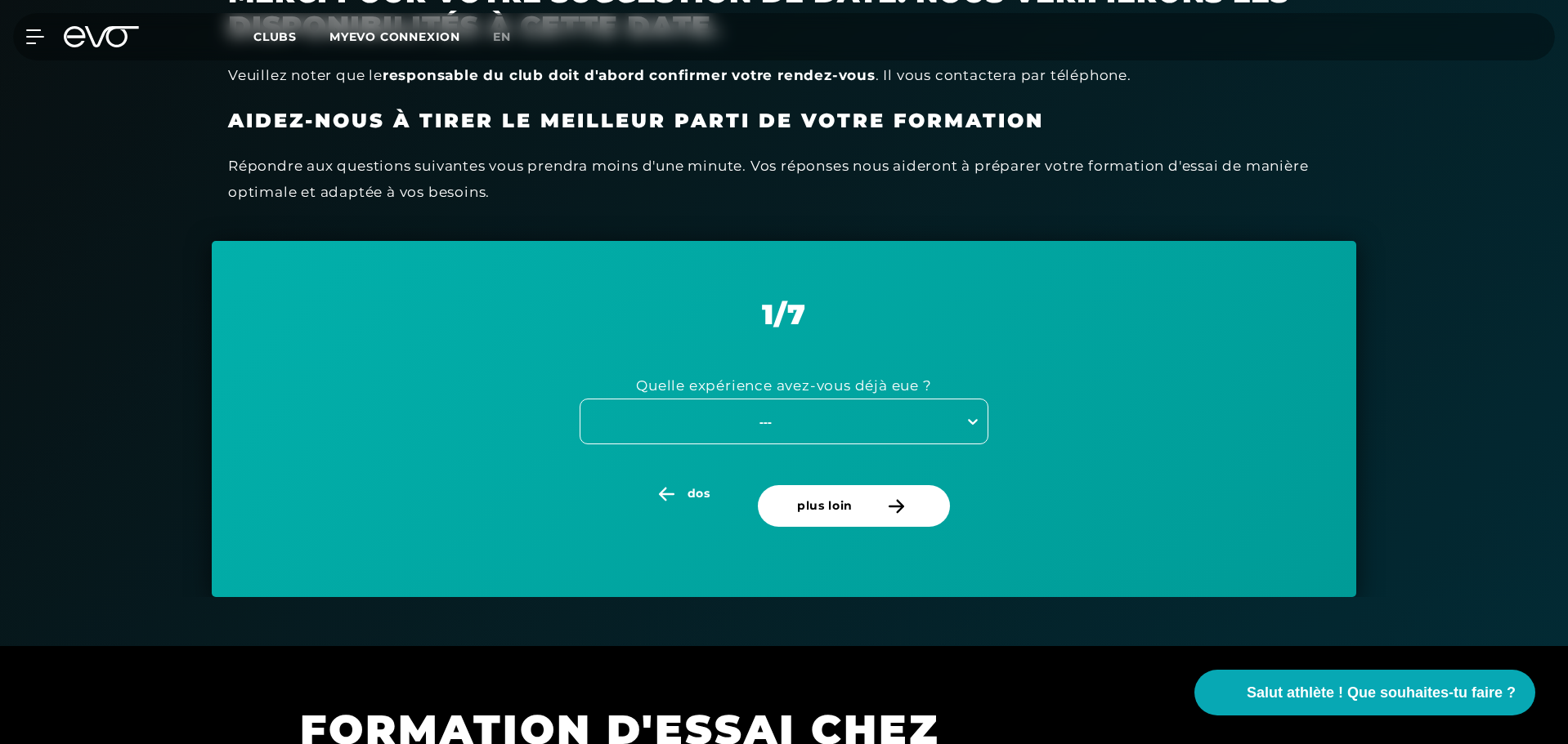
click at [980, 421] on icon at bounding box center [972, 421] width 16 height 16
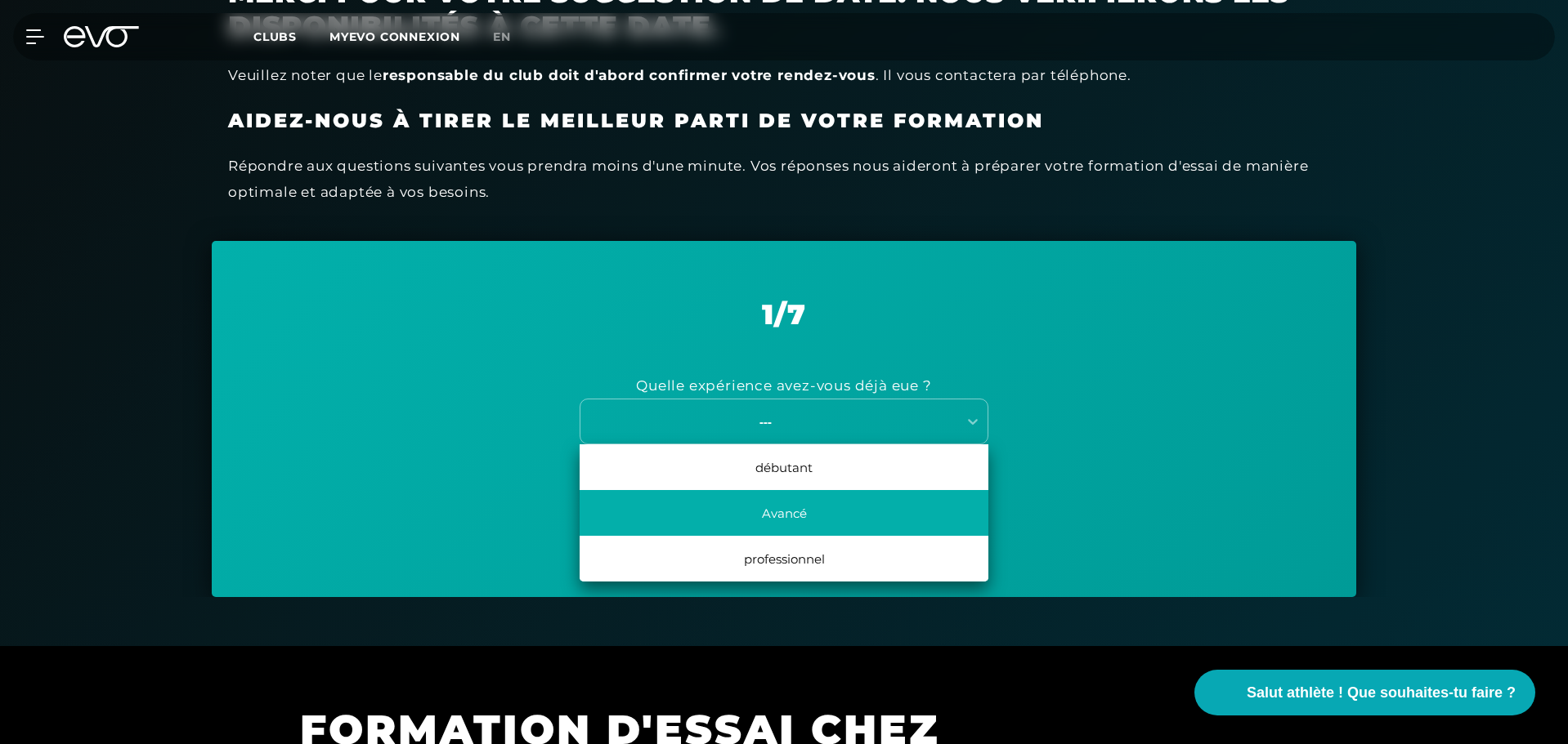
click at [855, 524] on div "Avancé" at bounding box center [783, 513] width 409 height 45
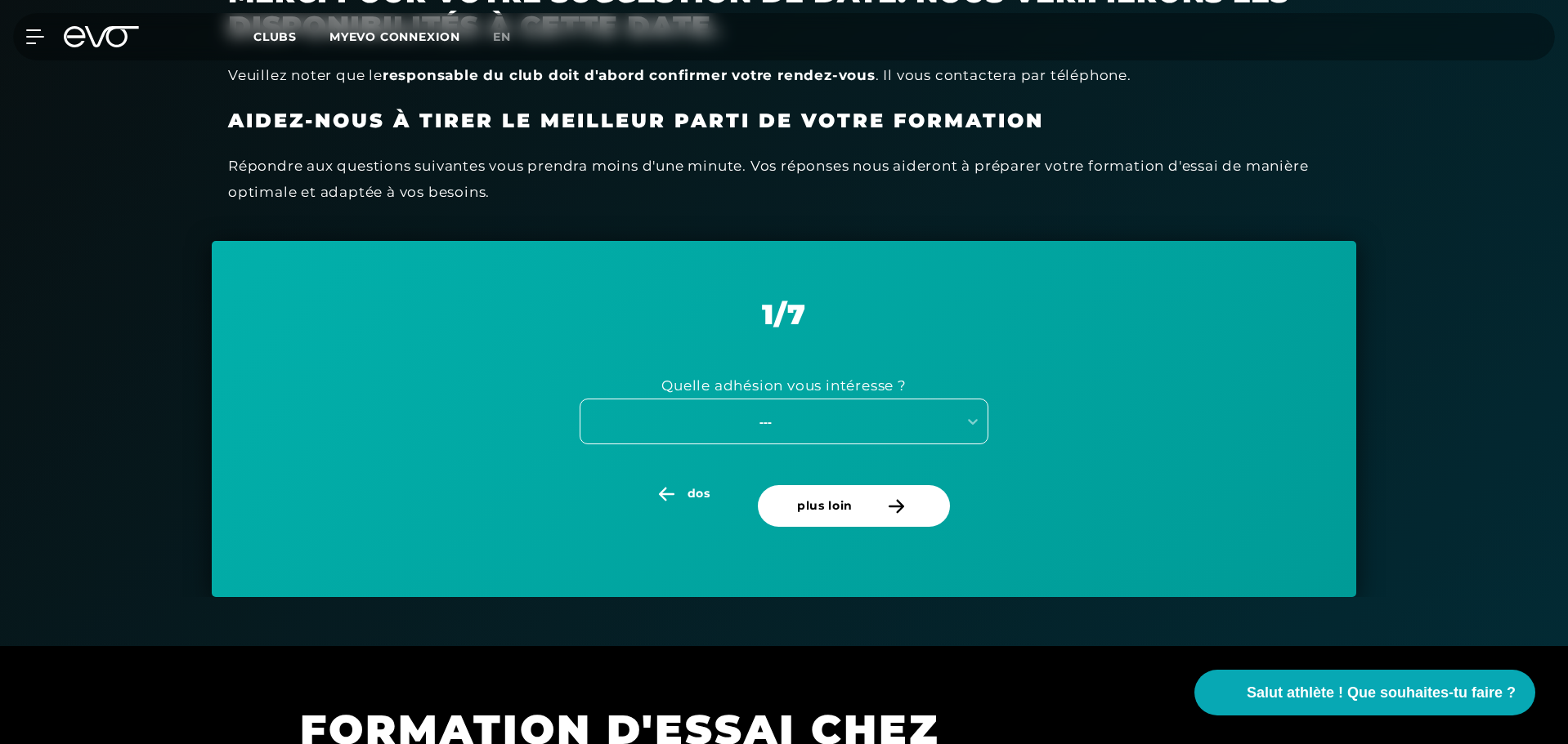
click at [929, 421] on div "---" at bounding box center [765, 422] width 367 height 19
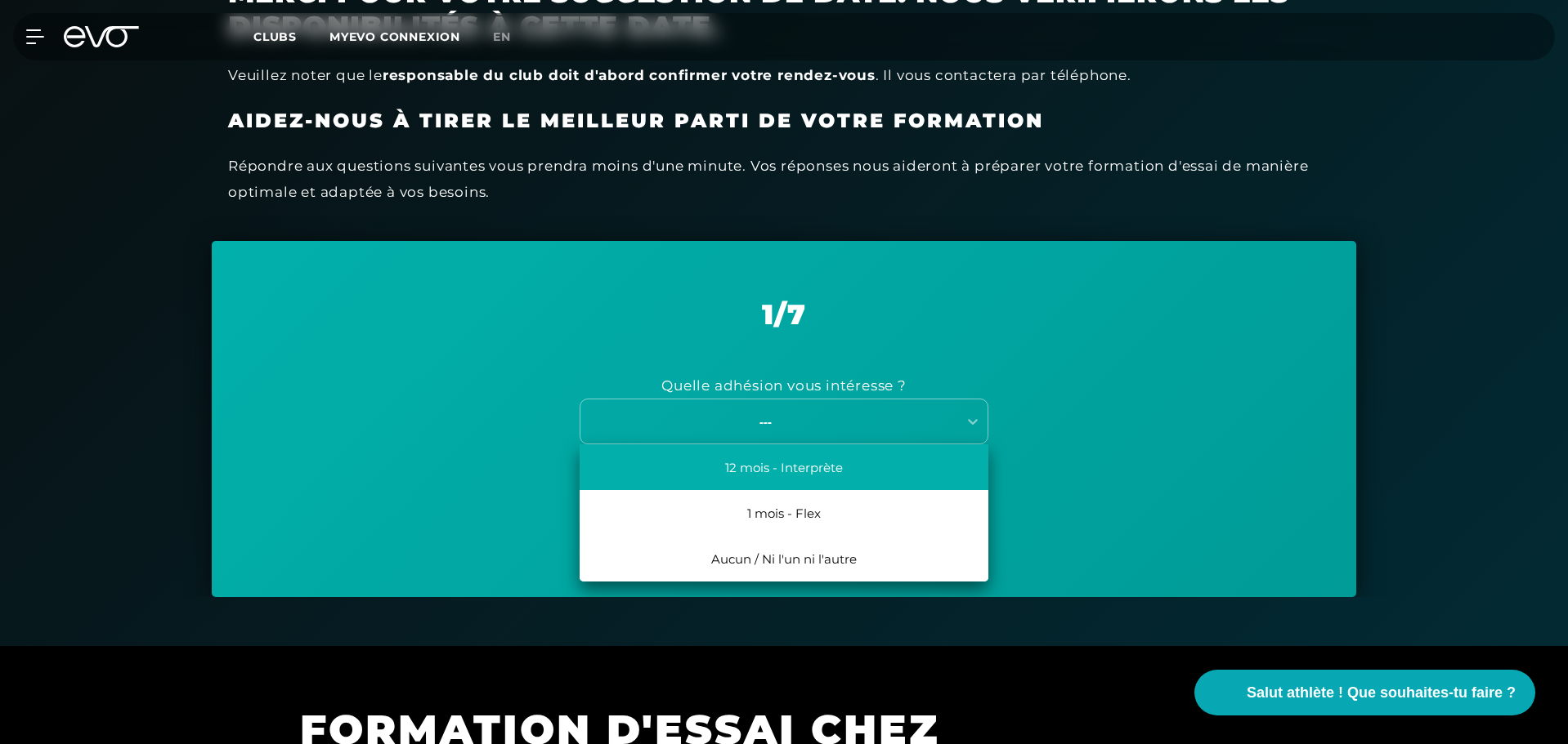
click at [885, 465] on div "12 mois - Interprète" at bounding box center [783, 467] width 409 height 45
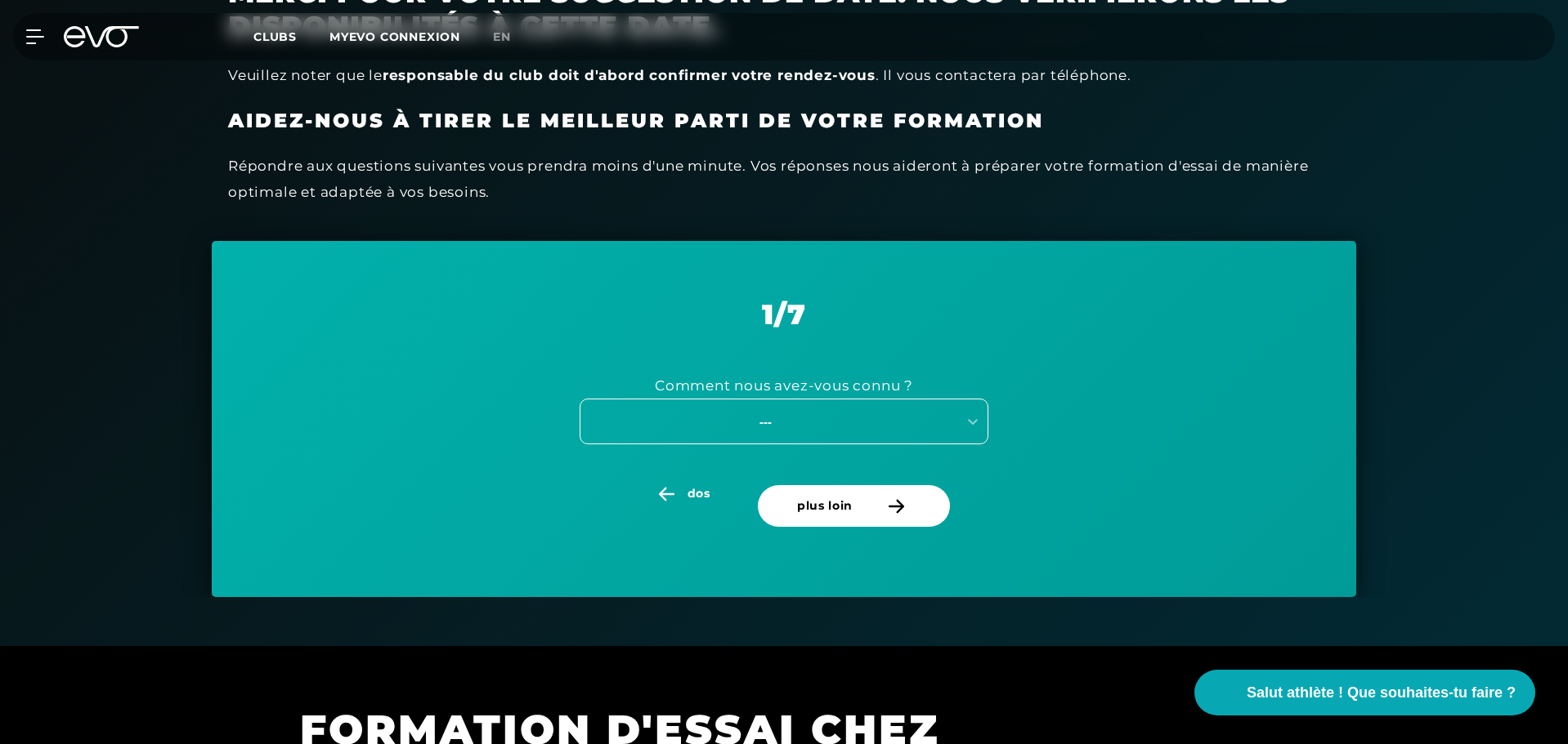
click at [930, 435] on div "---" at bounding box center [783, 421] width 409 height 45
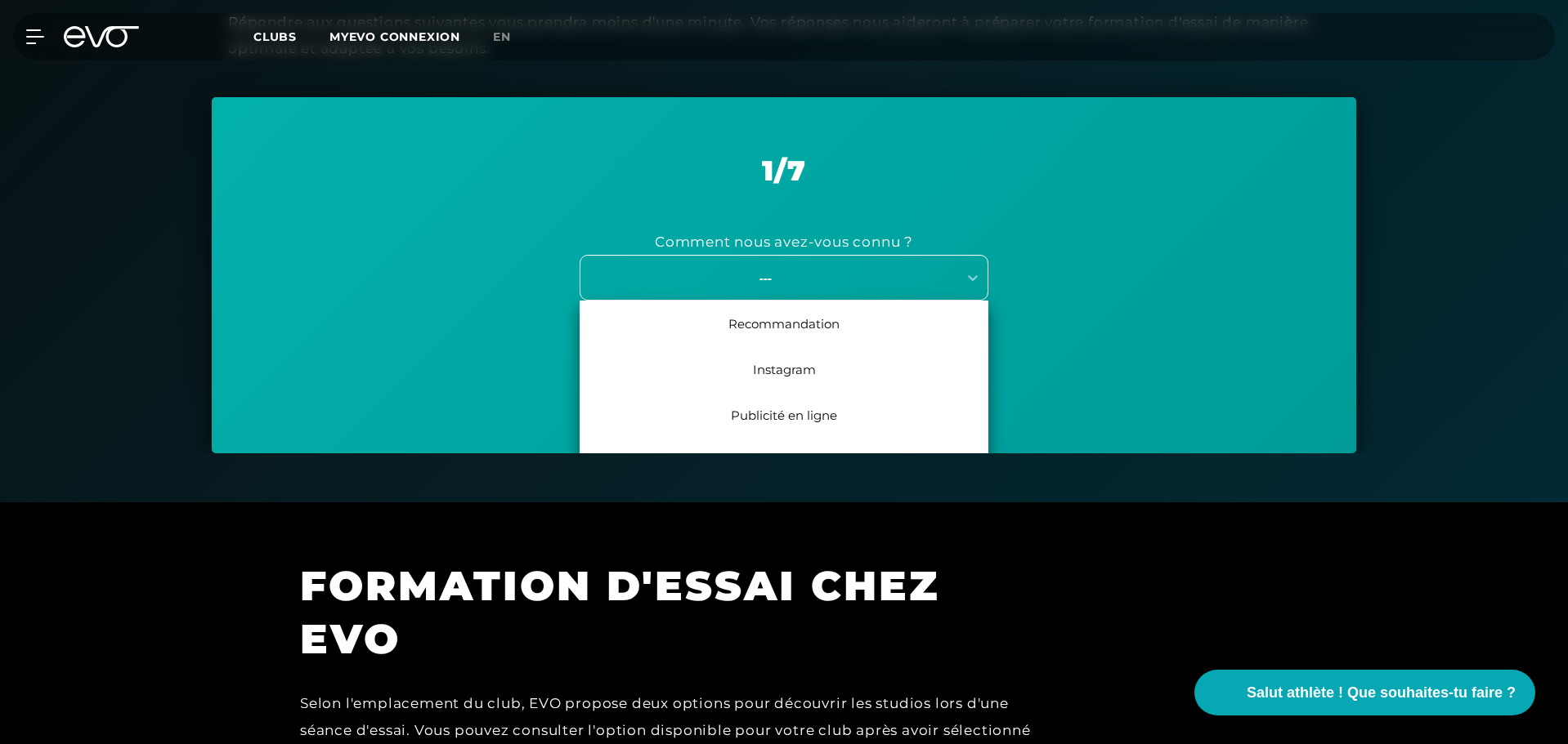
scroll to position [688, 0]
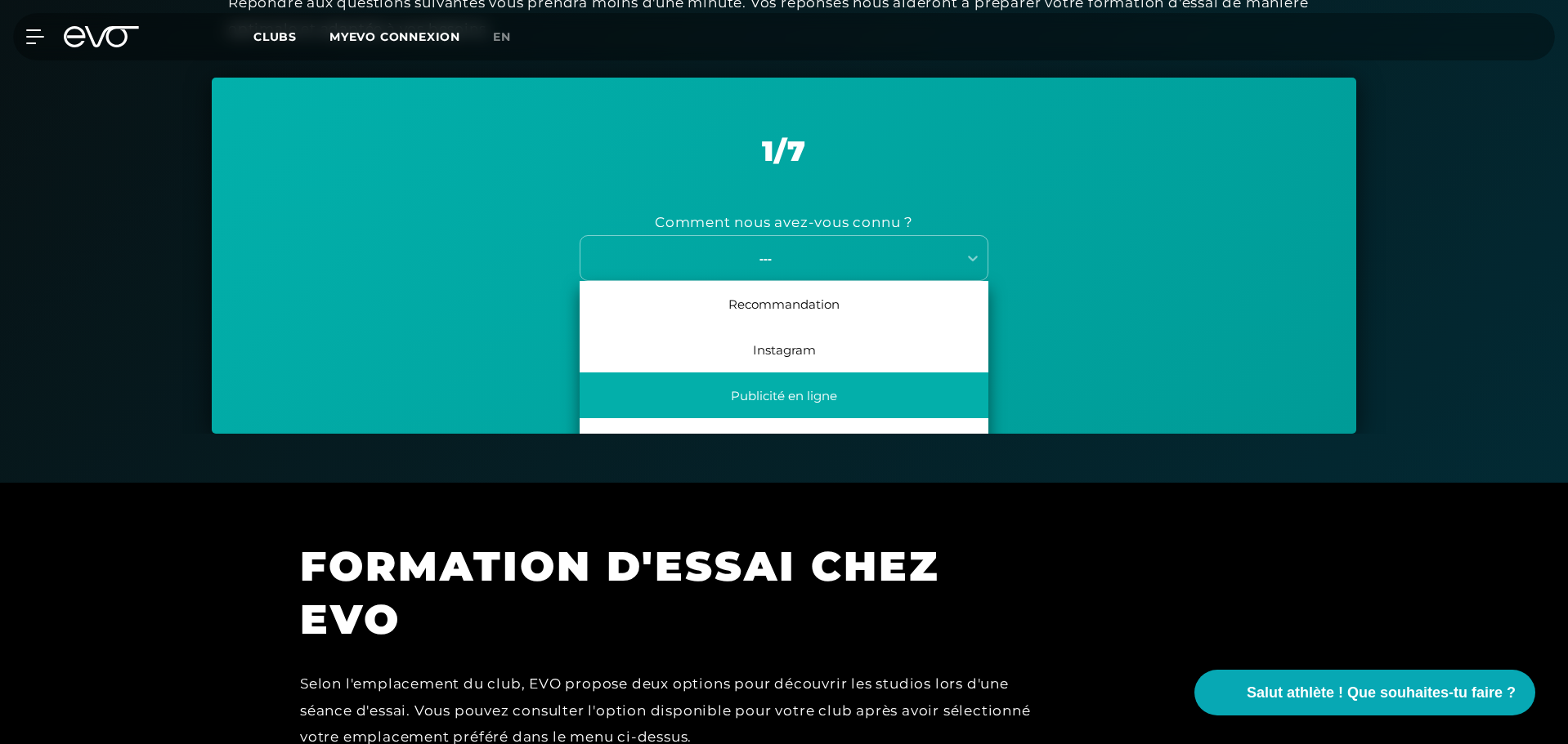
click at [840, 391] on div "Publicité en ligne" at bounding box center [783, 396] width 409 height 45
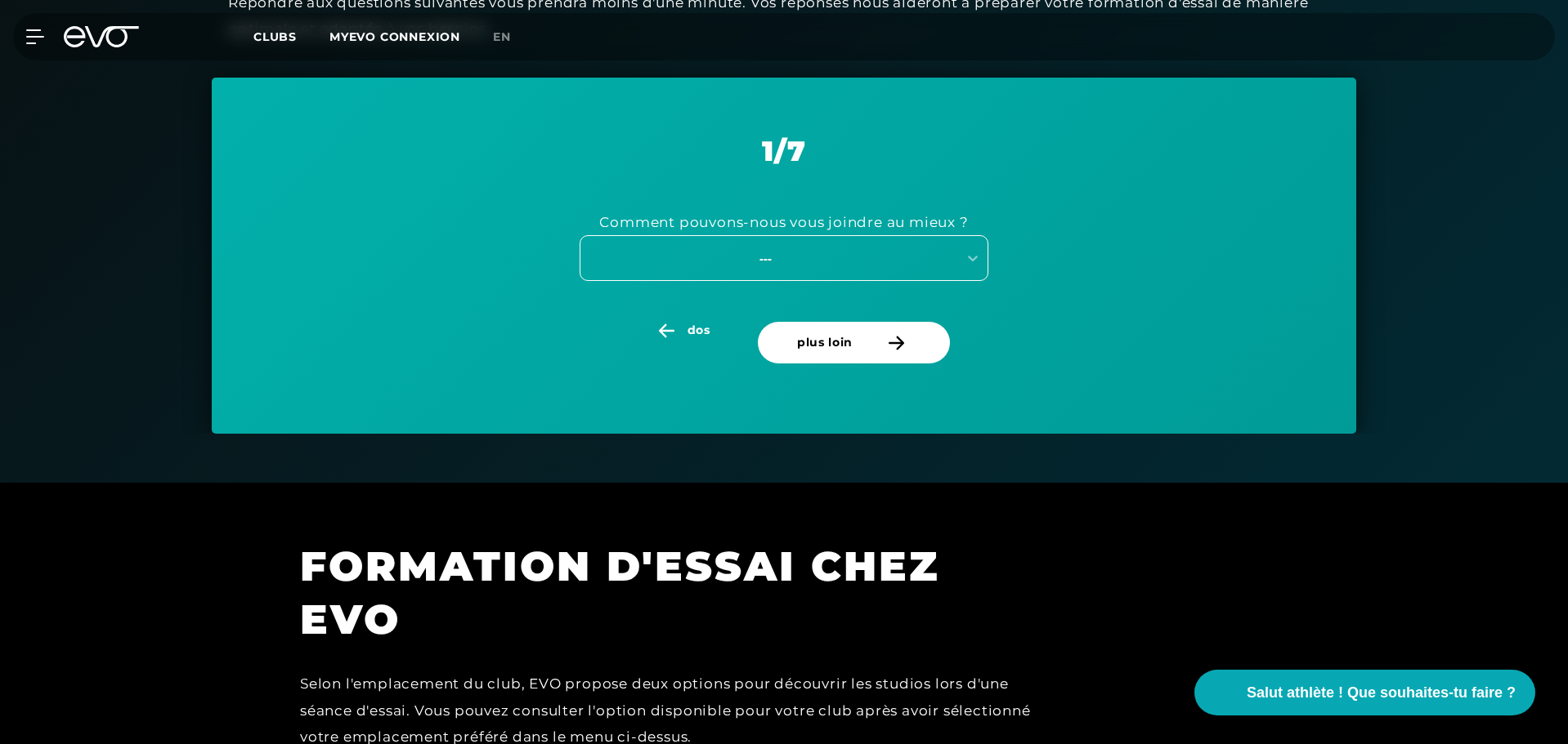
click at [880, 262] on div "---" at bounding box center [765, 259] width 367 height 19
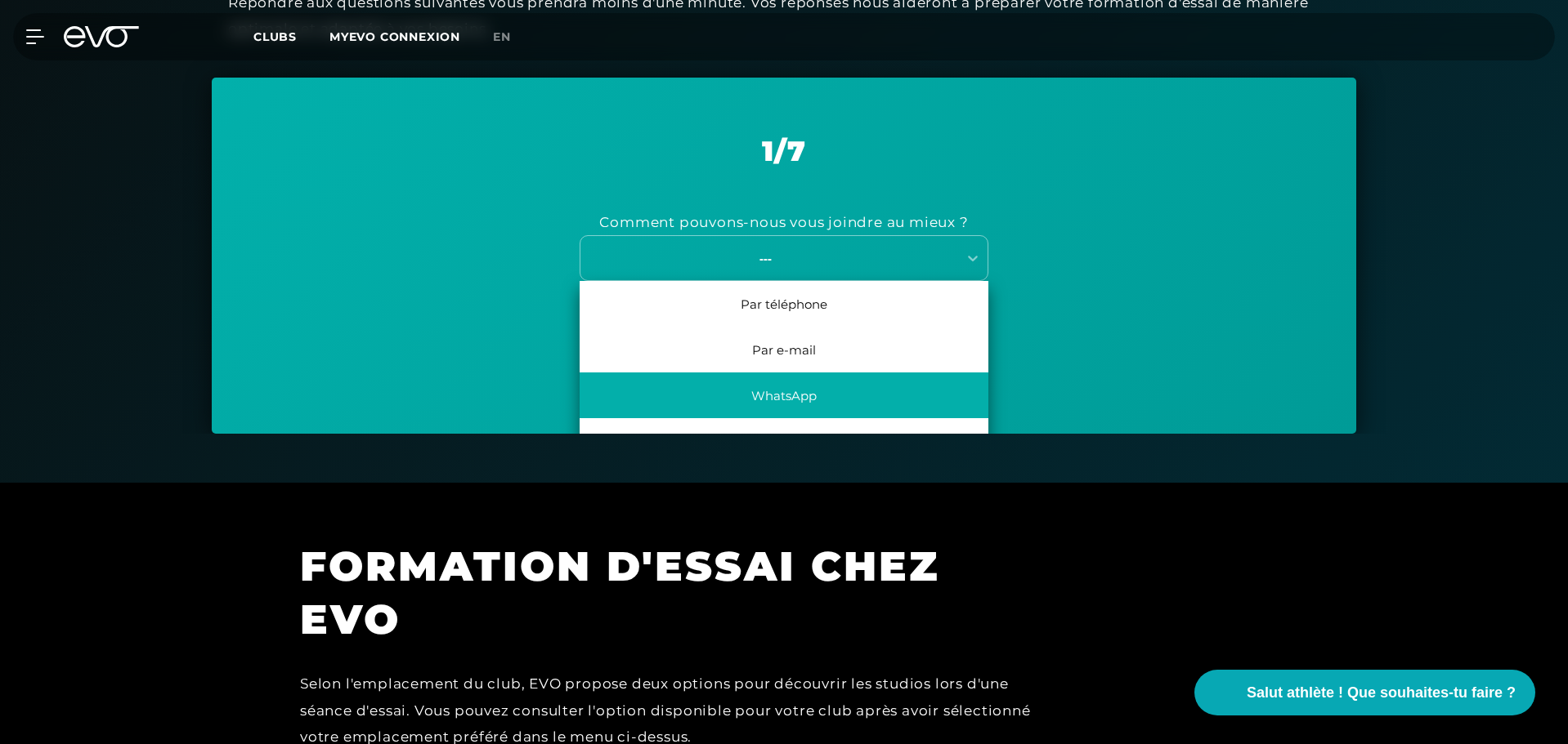
click at [779, 392] on font "WhatsApp" at bounding box center [783, 396] width 65 height 15
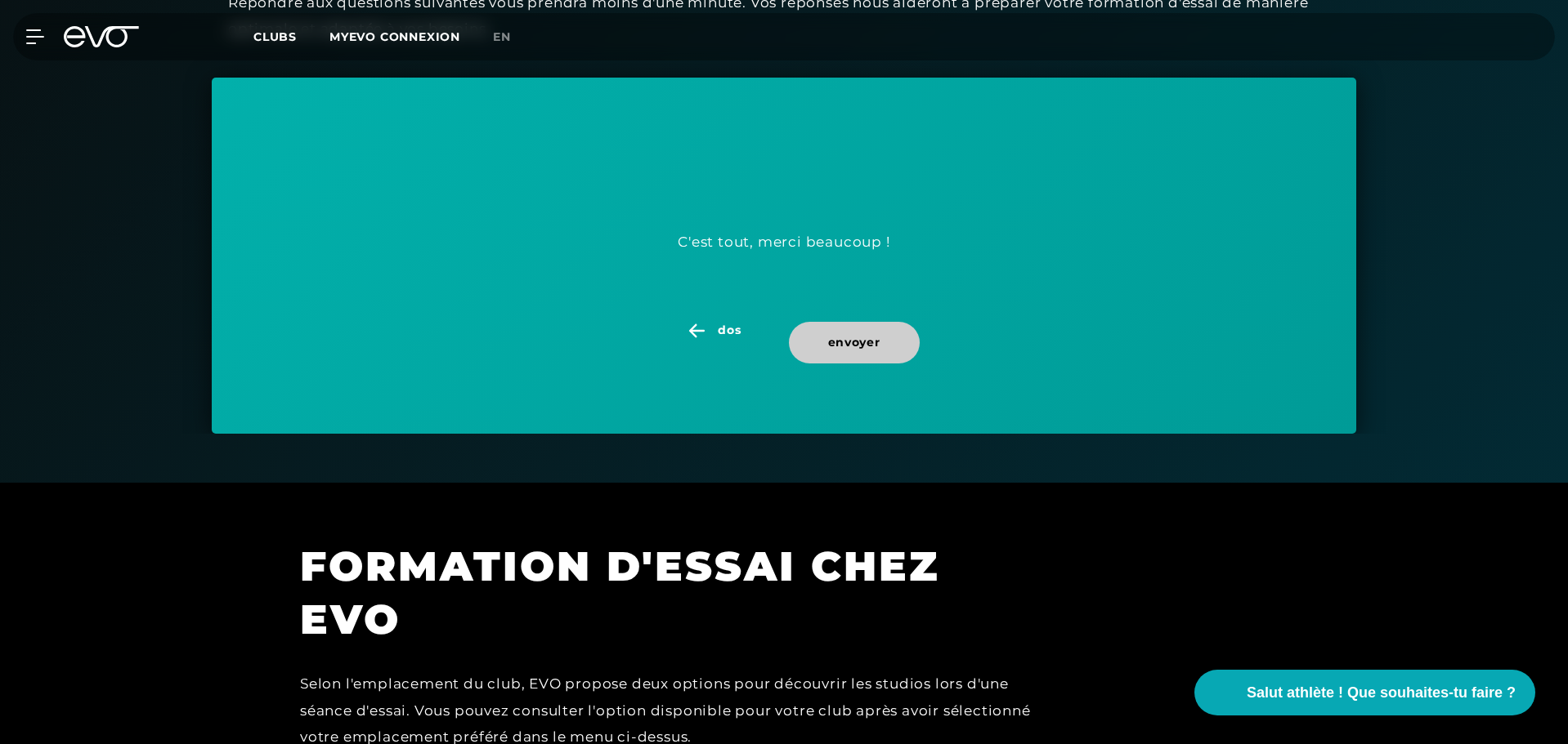
click at [854, 339] on font "envoyer" at bounding box center [854, 343] width 52 height 15
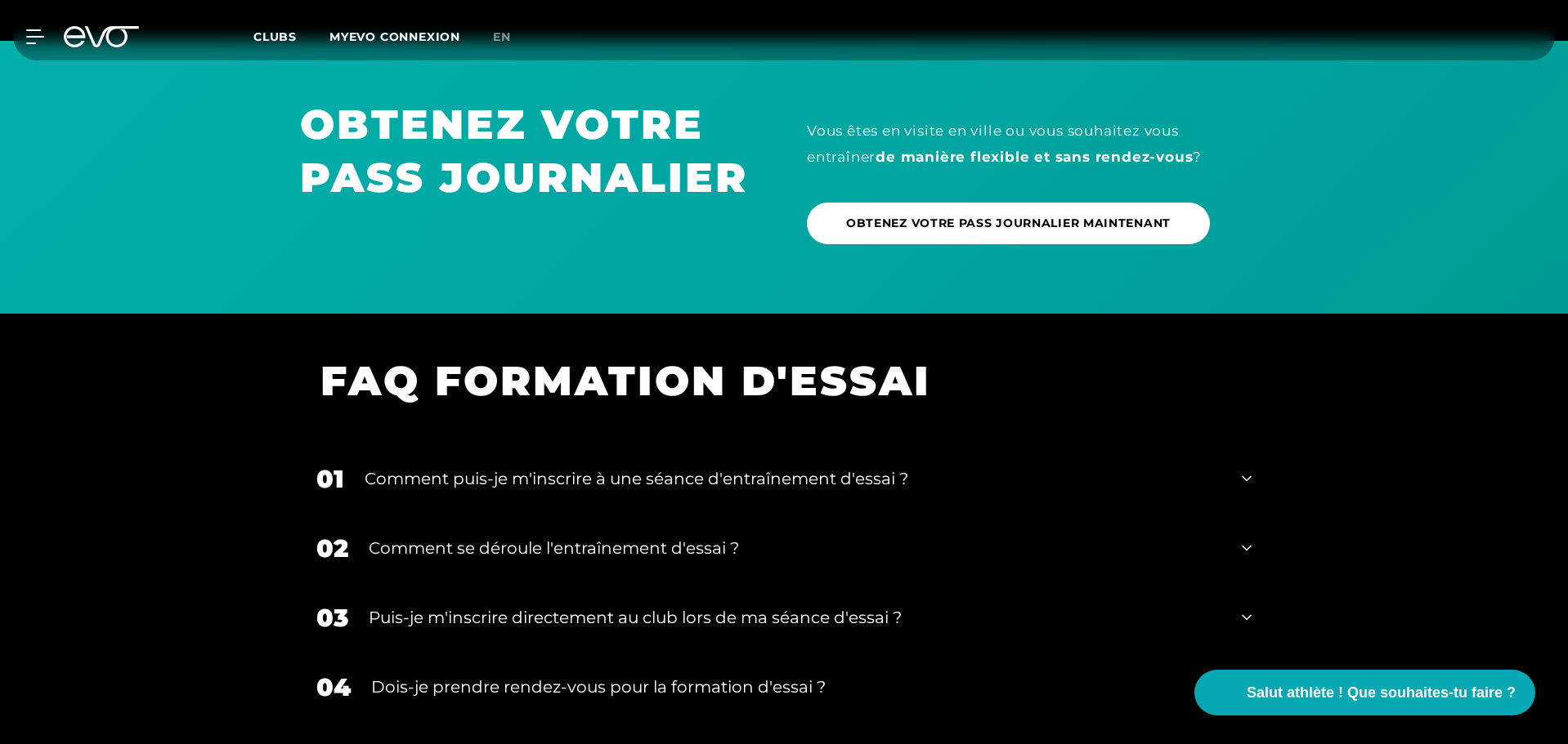
scroll to position [1750, 0]
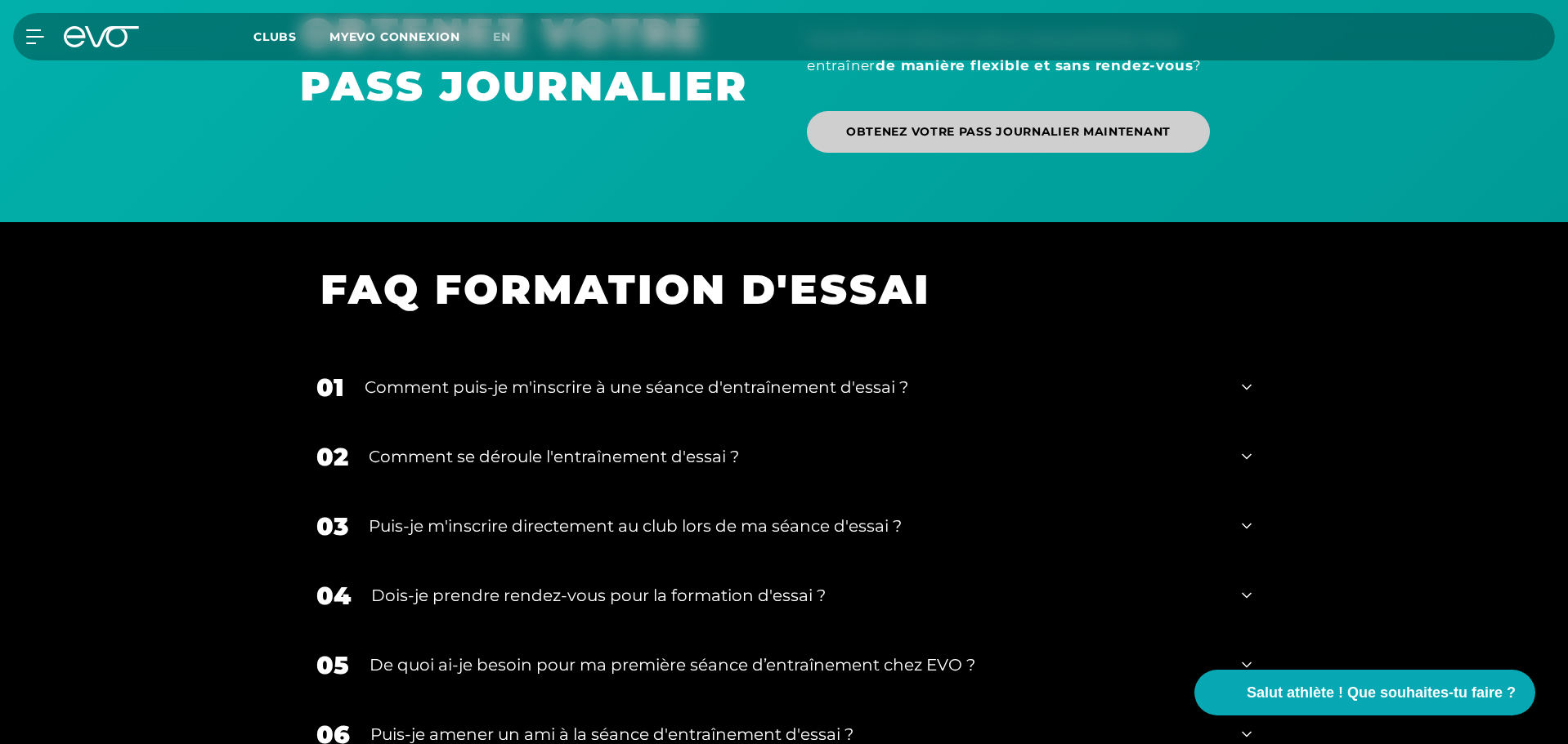
click at [1008, 138] on font "OBTENEZ VOTRE PASS JOURNALIER MAINTENANT" at bounding box center [1009, 132] width 325 height 15
